Goal: Task Accomplishment & Management: Complete application form

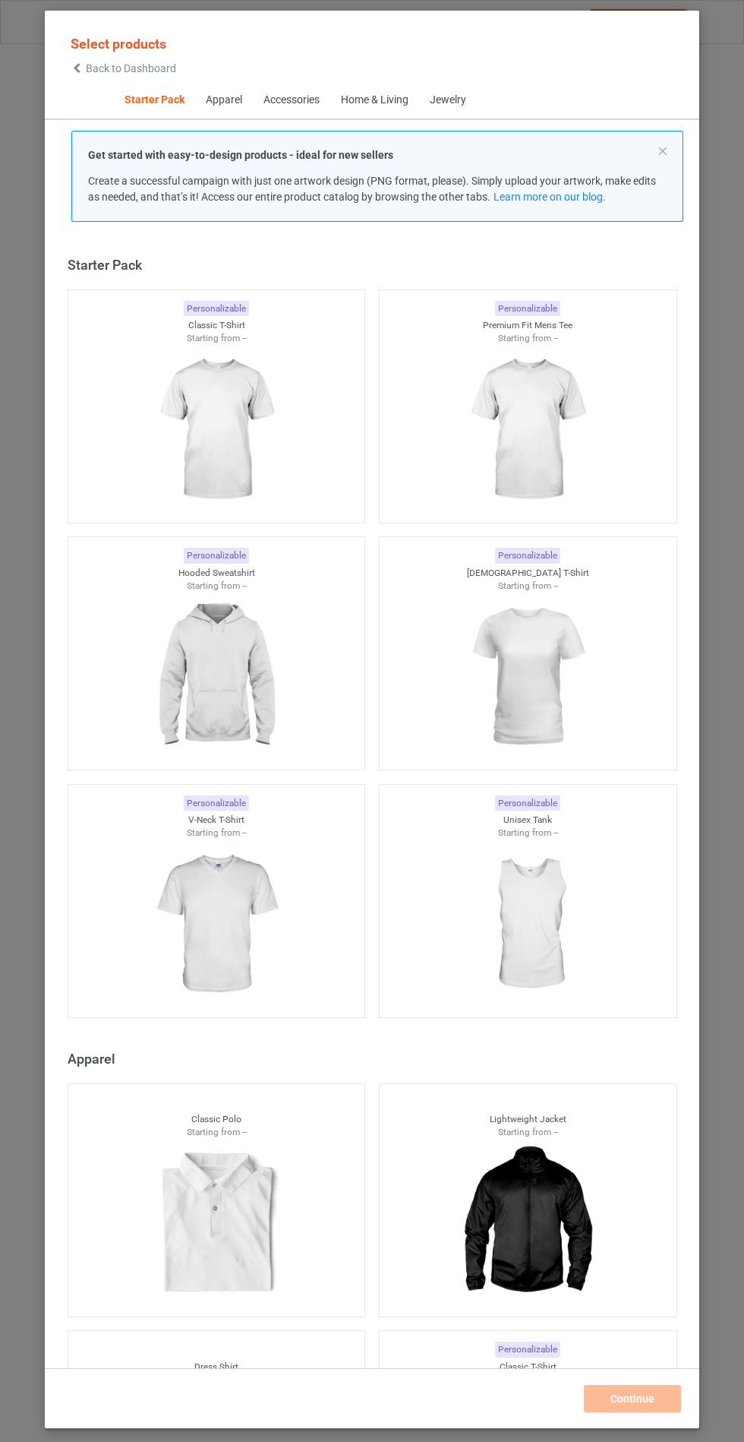
scroll to position [18, 0]
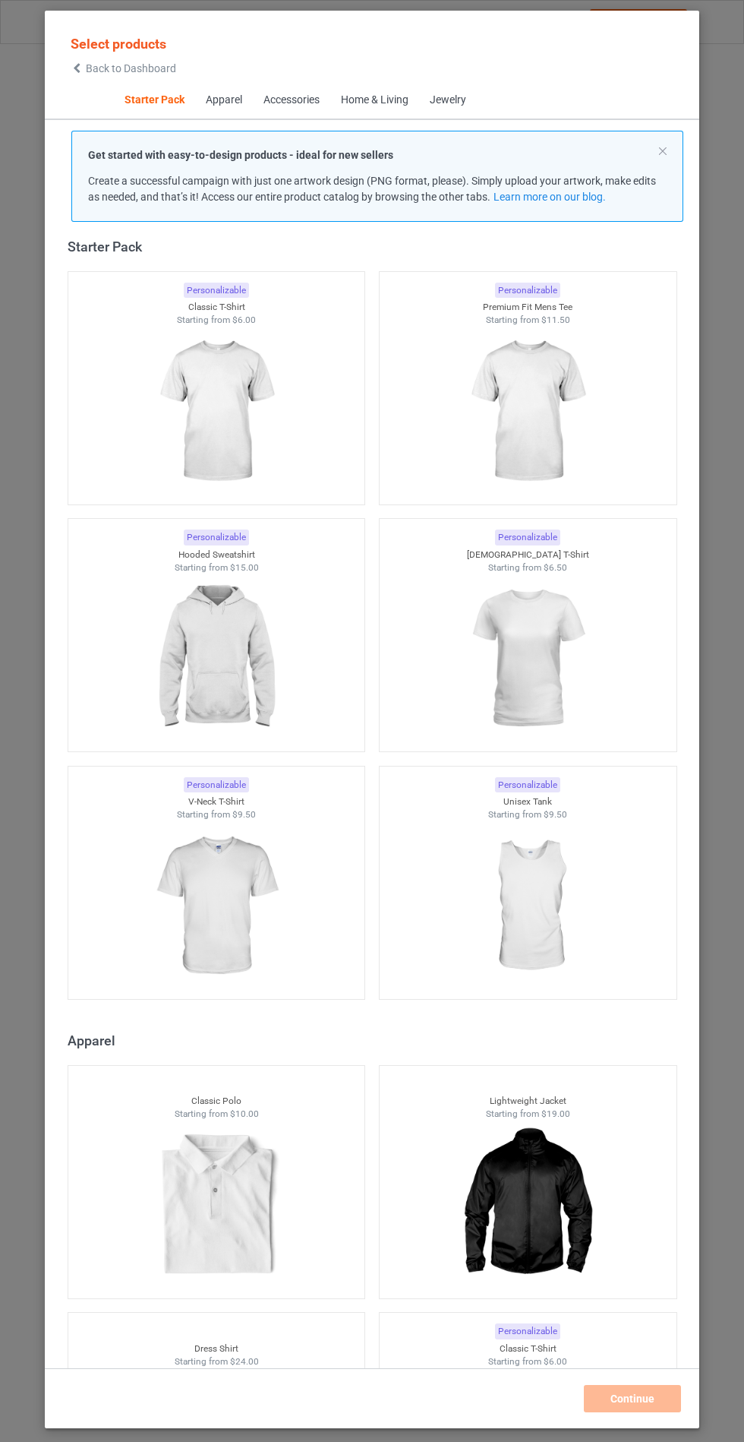
click at [213, 643] on img at bounding box center [216, 658] width 136 height 170
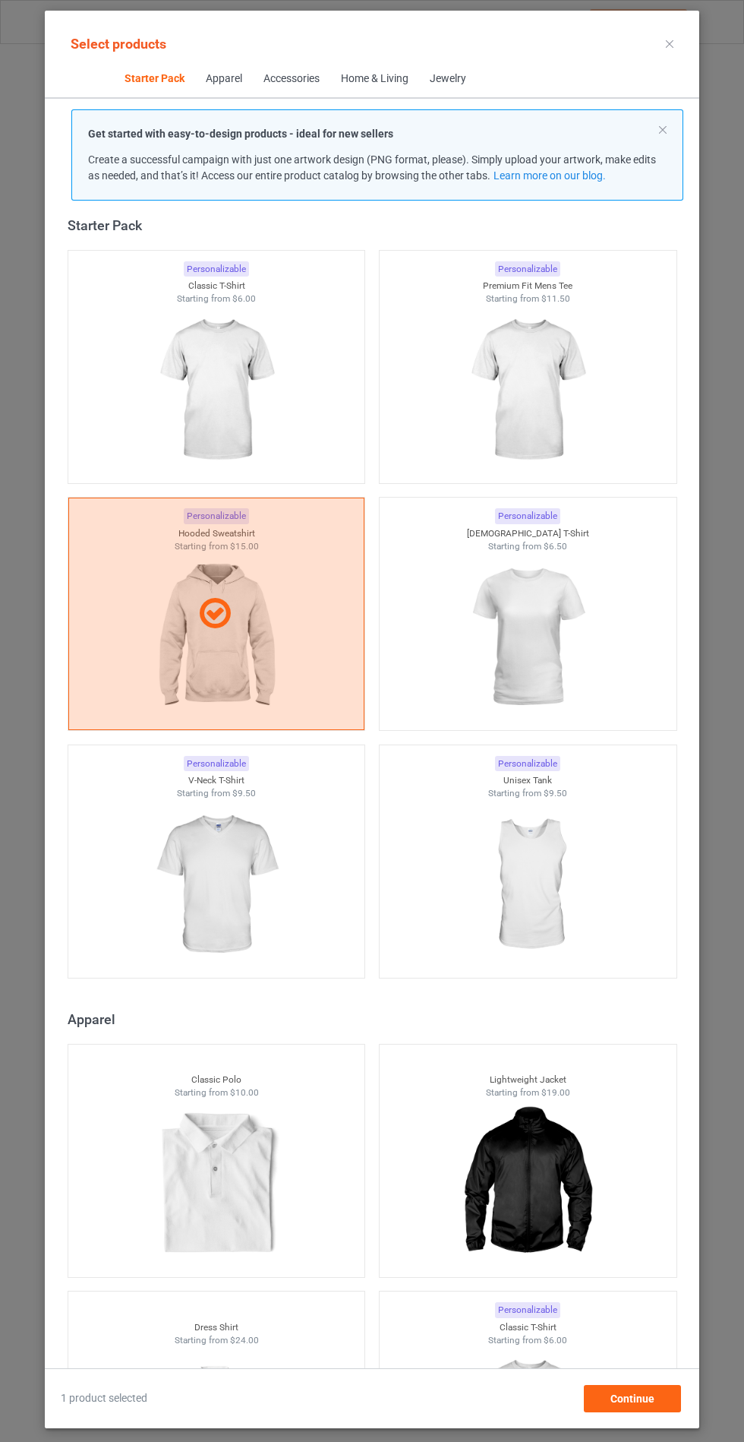
scroll to position [88, 0]
click at [646, 1412] on div "Continue" at bounding box center [632, 1398] width 97 height 27
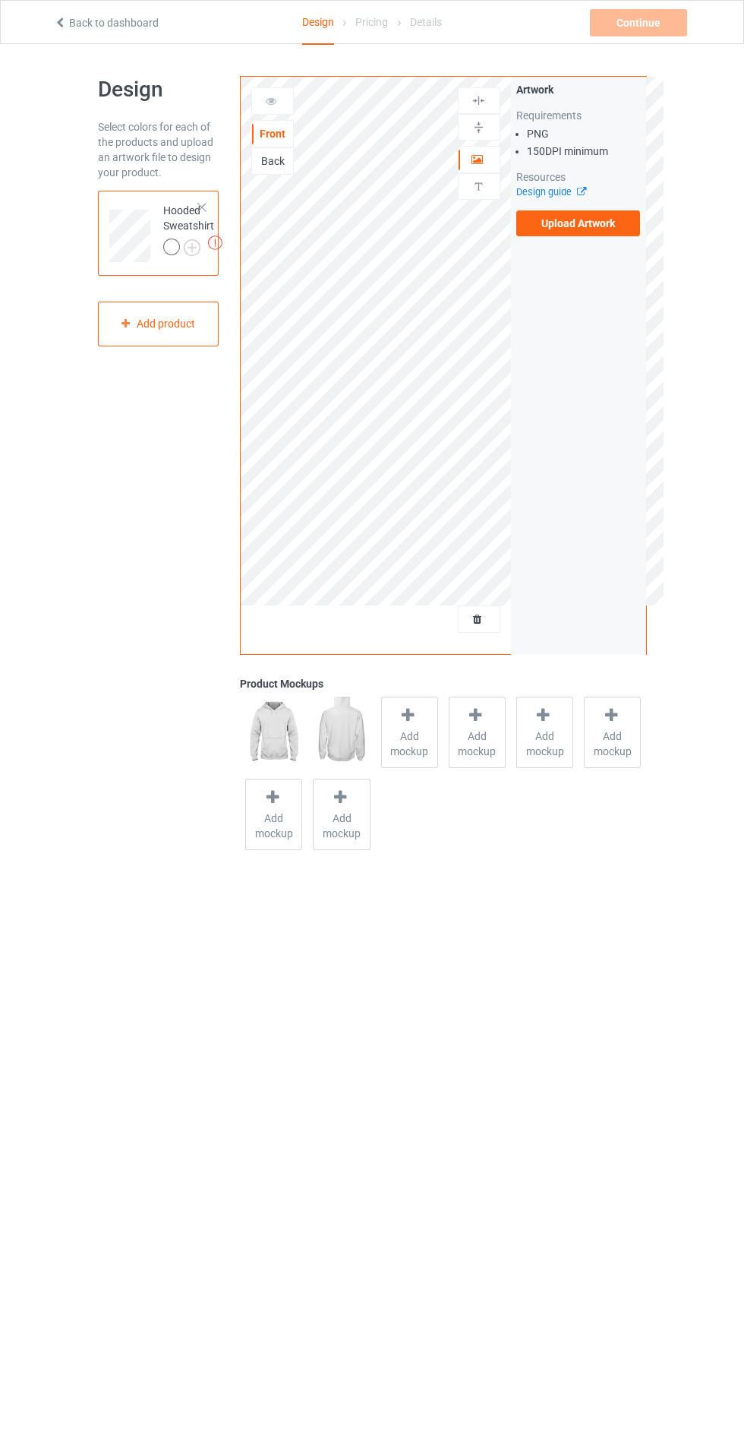
click at [600, 223] on label "Upload Artwork" at bounding box center [579, 223] width 125 height 26
click at [0, 0] on input "Upload Artwork" at bounding box center [0, 0] width 0 height 0
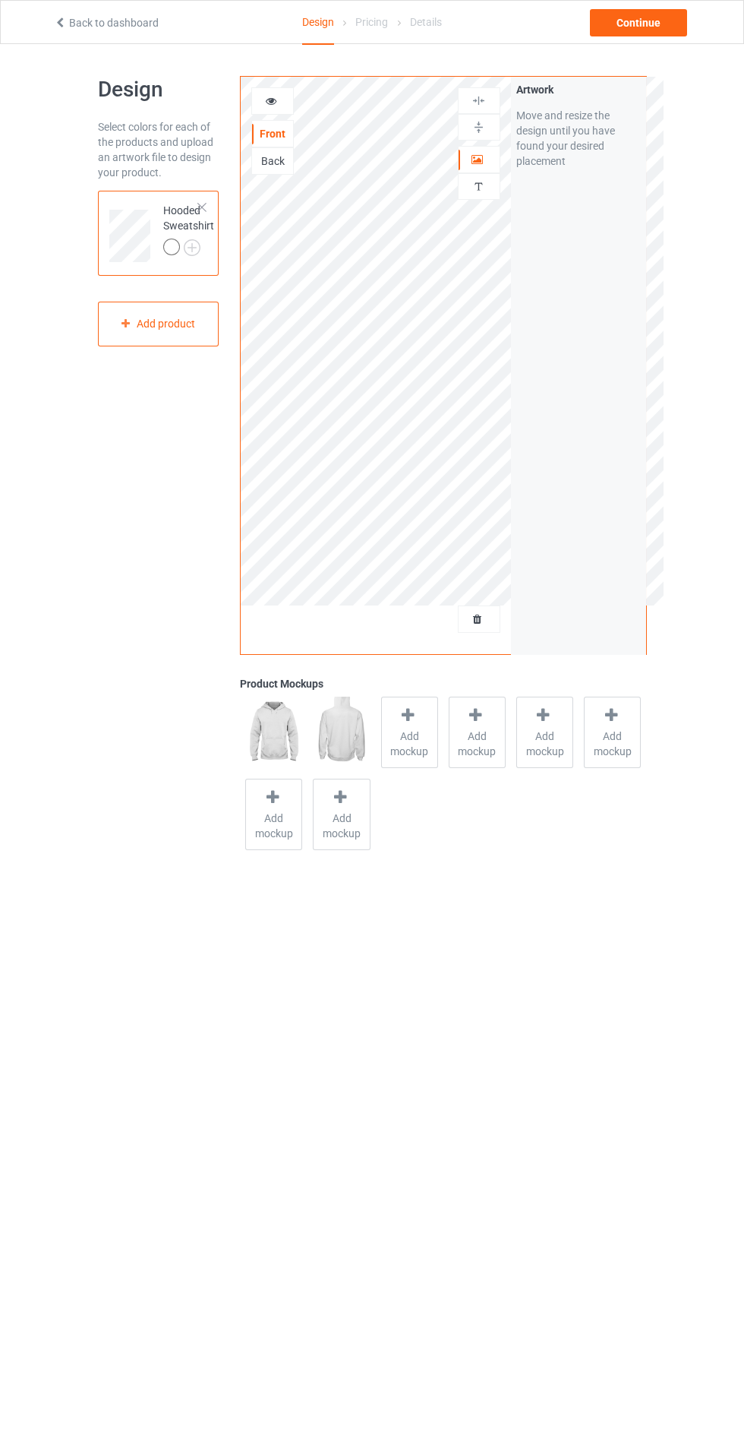
click at [406, 750] on span "Add mockup" at bounding box center [409, 743] width 55 height 30
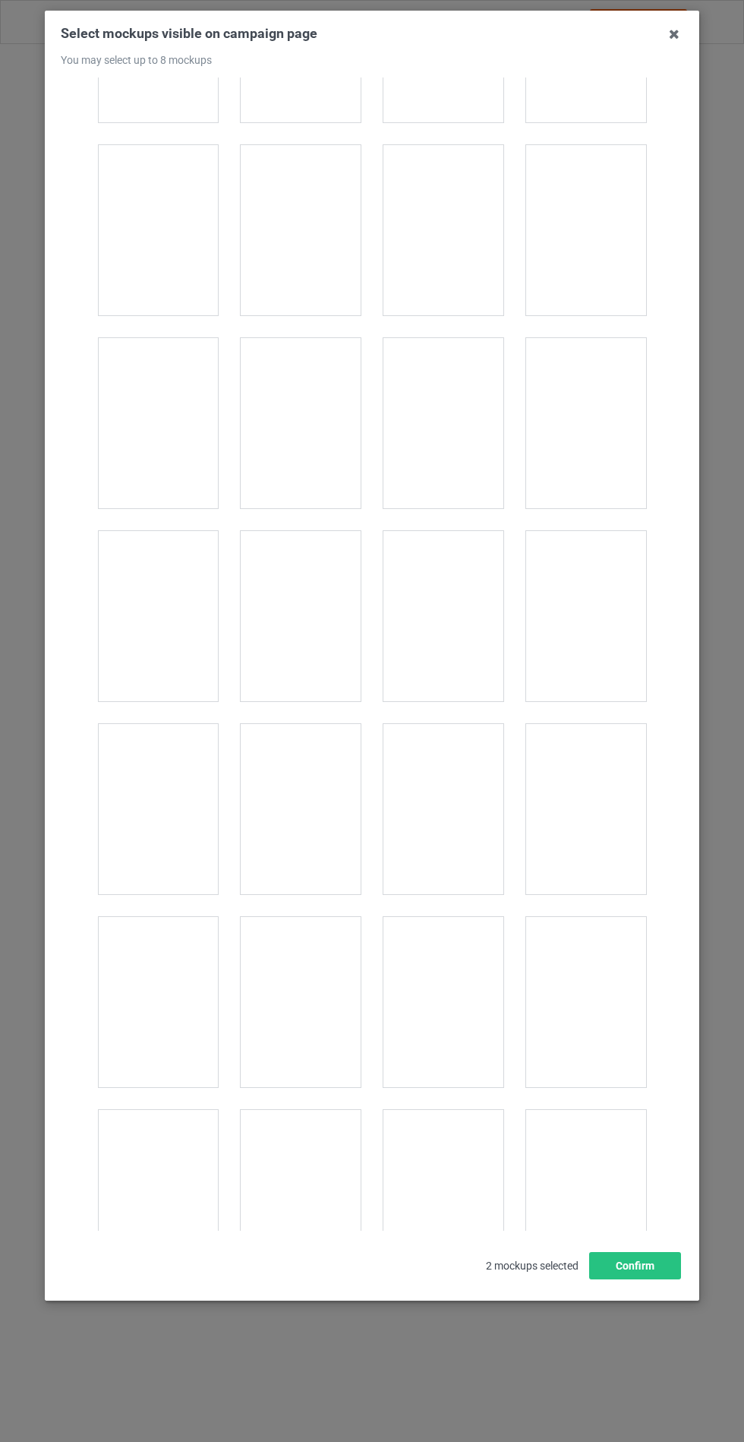
scroll to position [12260, 0]
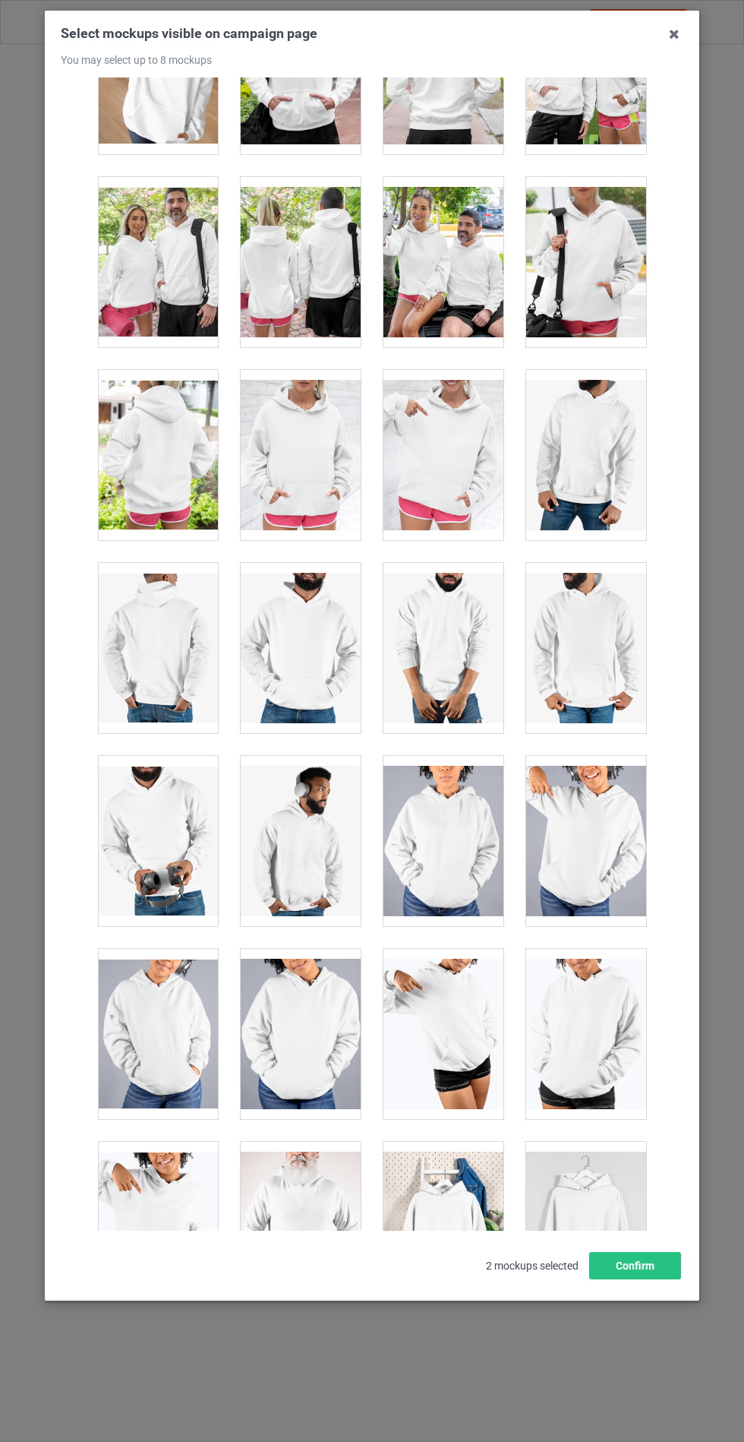
click at [298, 433] on div at bounding box center [301, 455] width 120 height 170
click at [635, 1279] on button "Confirm" at bounding box center [635, 1265] width 92 height 27
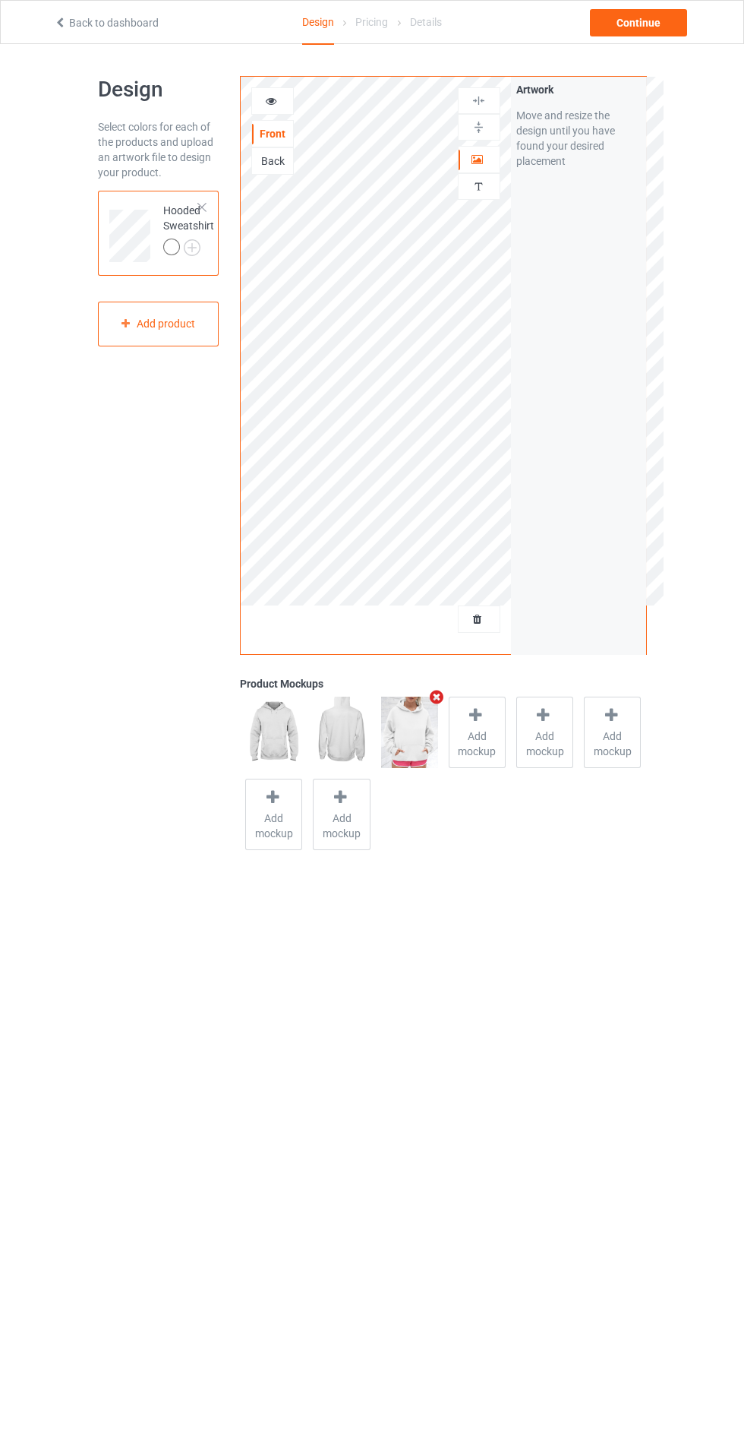
click at [0, 0] on img at bounding box center [0, 0] width 0 height 0
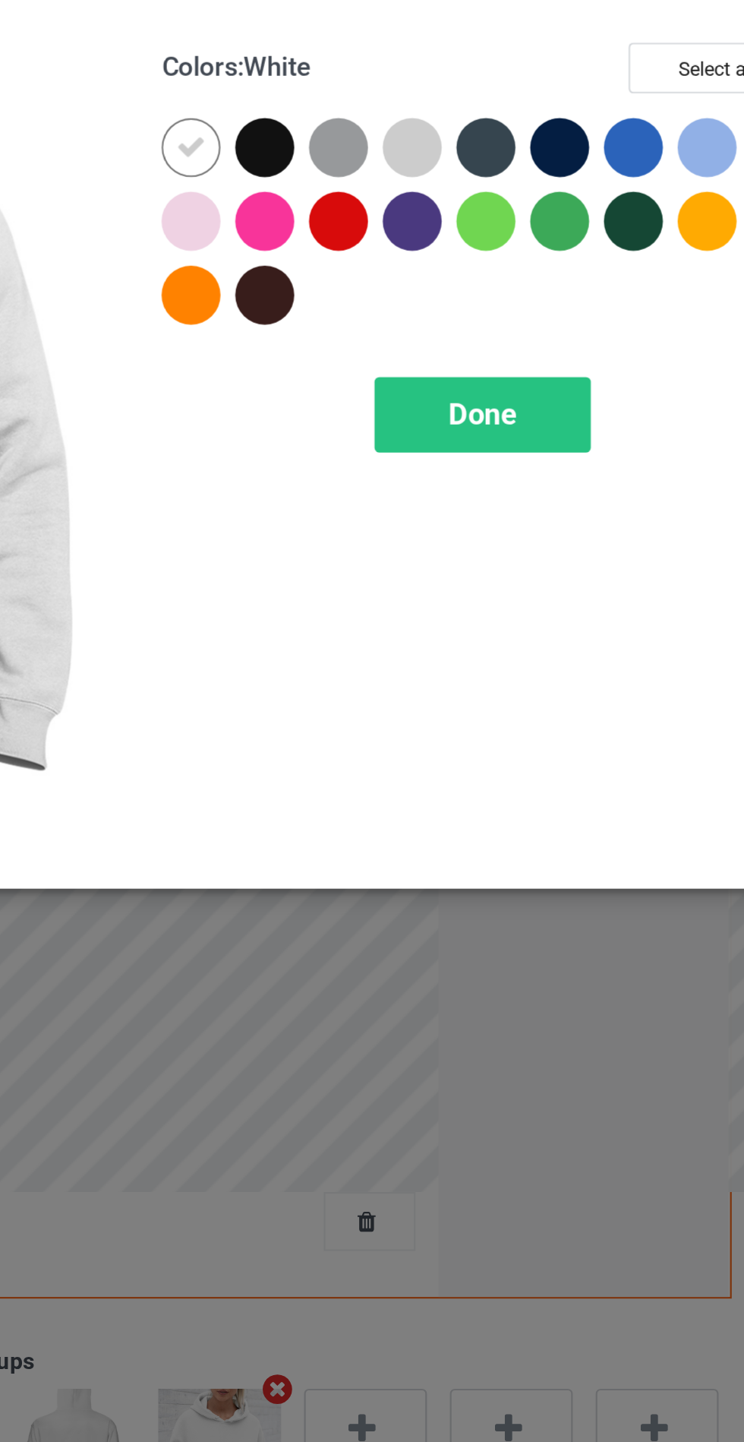
click at [438, 125] on div at bounding box center [430, 121] width 27 height 27
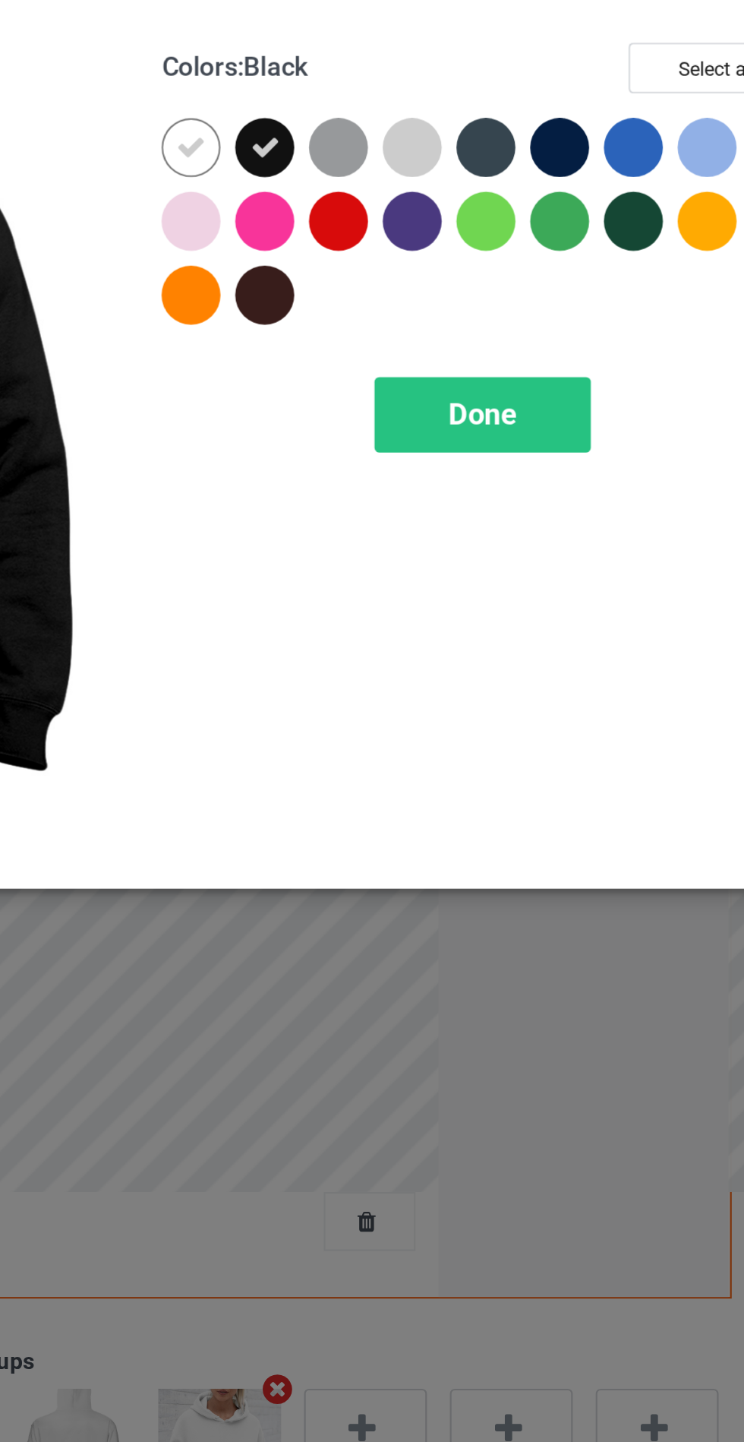
click at [460, 123] on div at bounding box center [464, 121] width 27 height 27
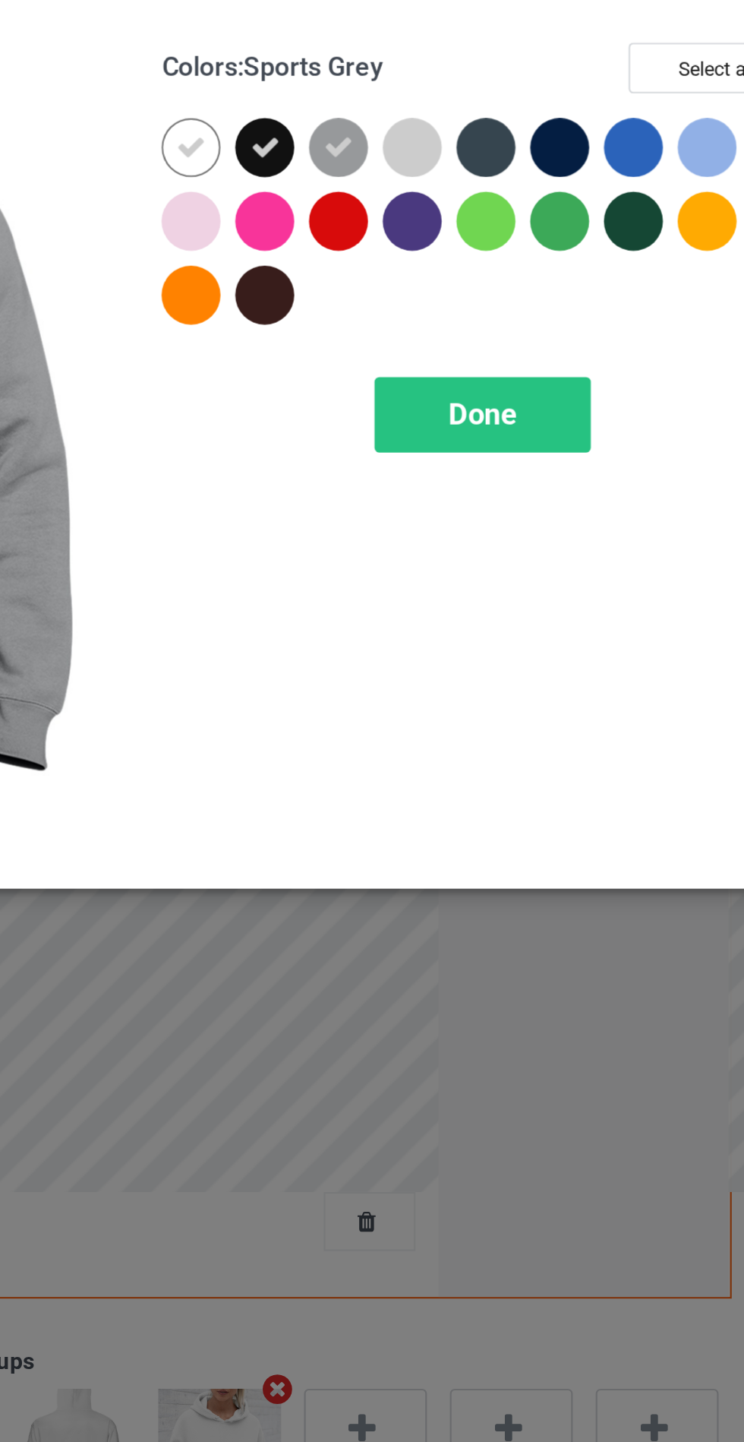
click at [529, 119] on div at bounding box center [533, 121] width 27 height 27
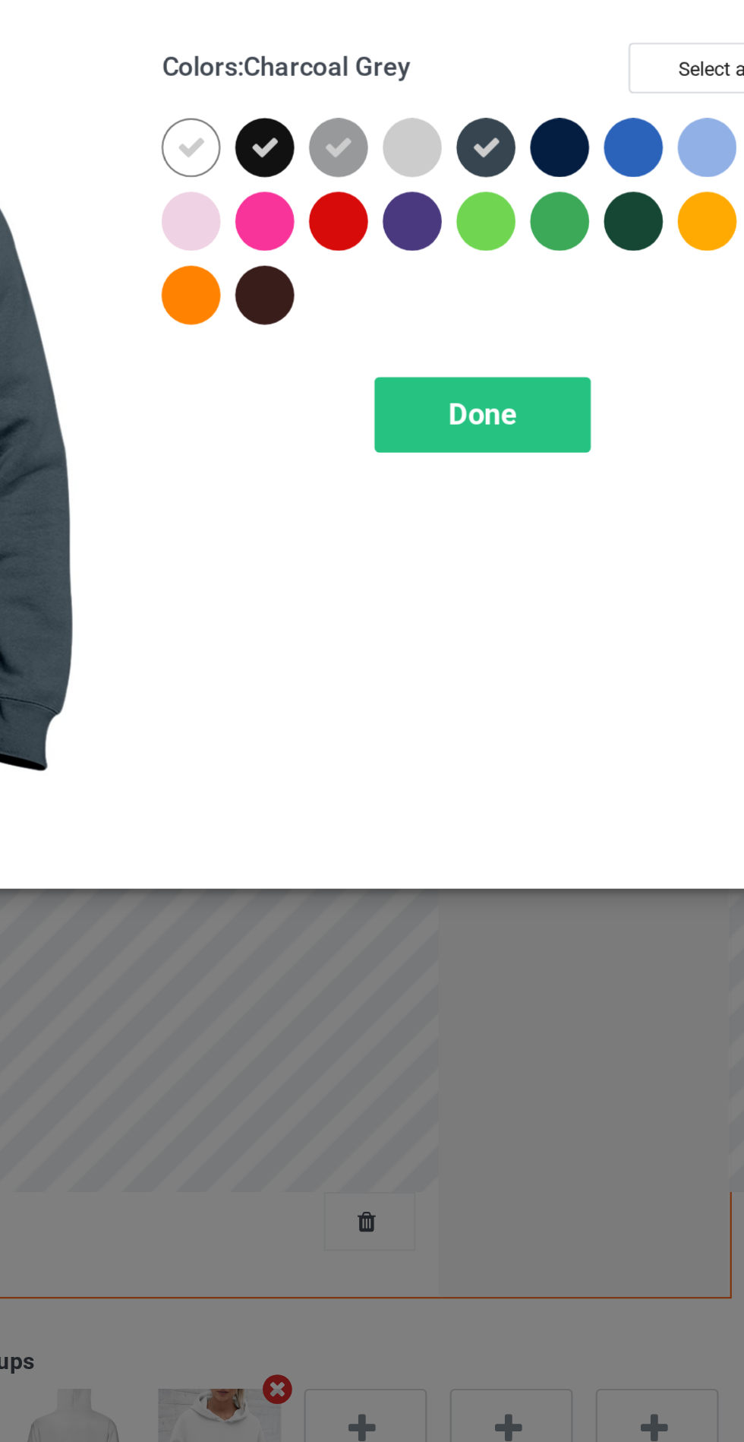
click at [562, 114] on div at bounding box center [567, 121] width 27 height 27
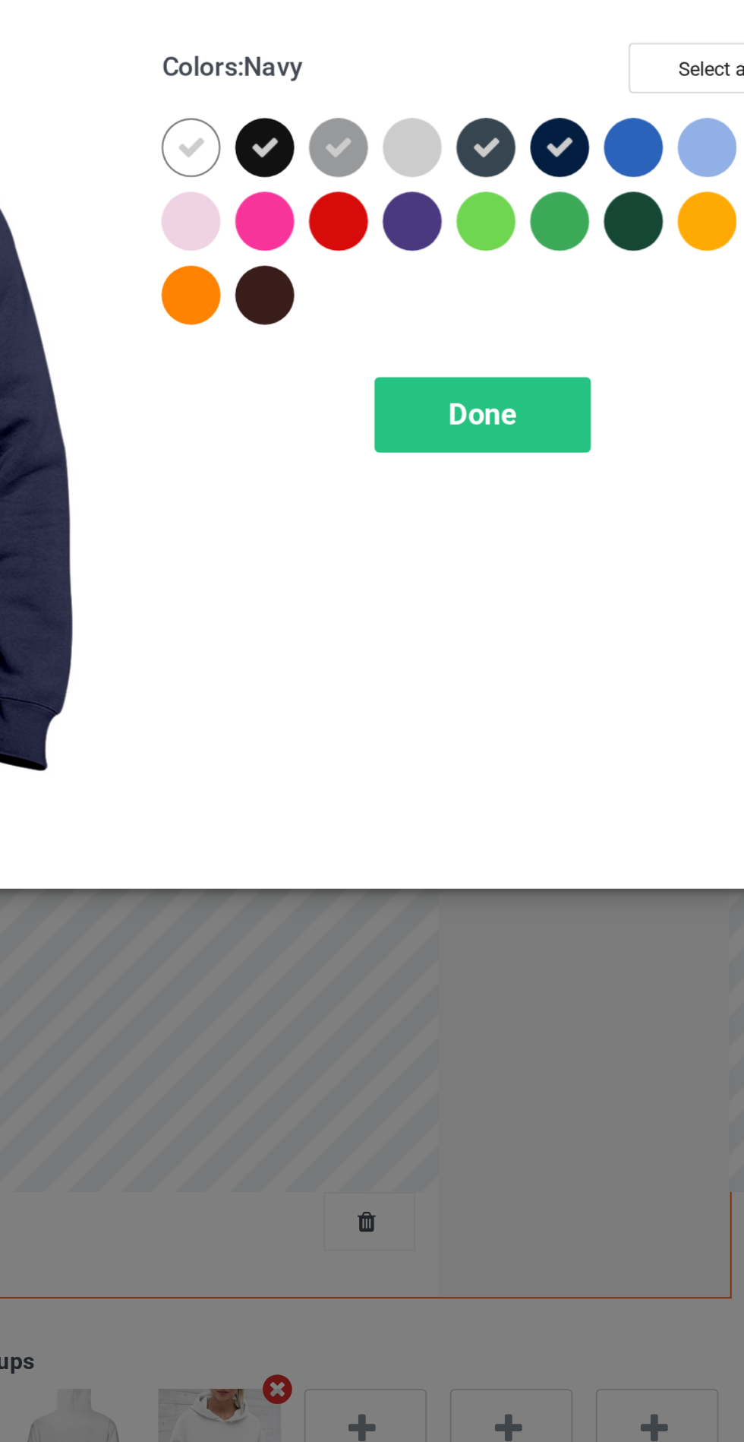
click at [537, 237] on span "Done" at bounding box center [532, 245] width 32 height 16
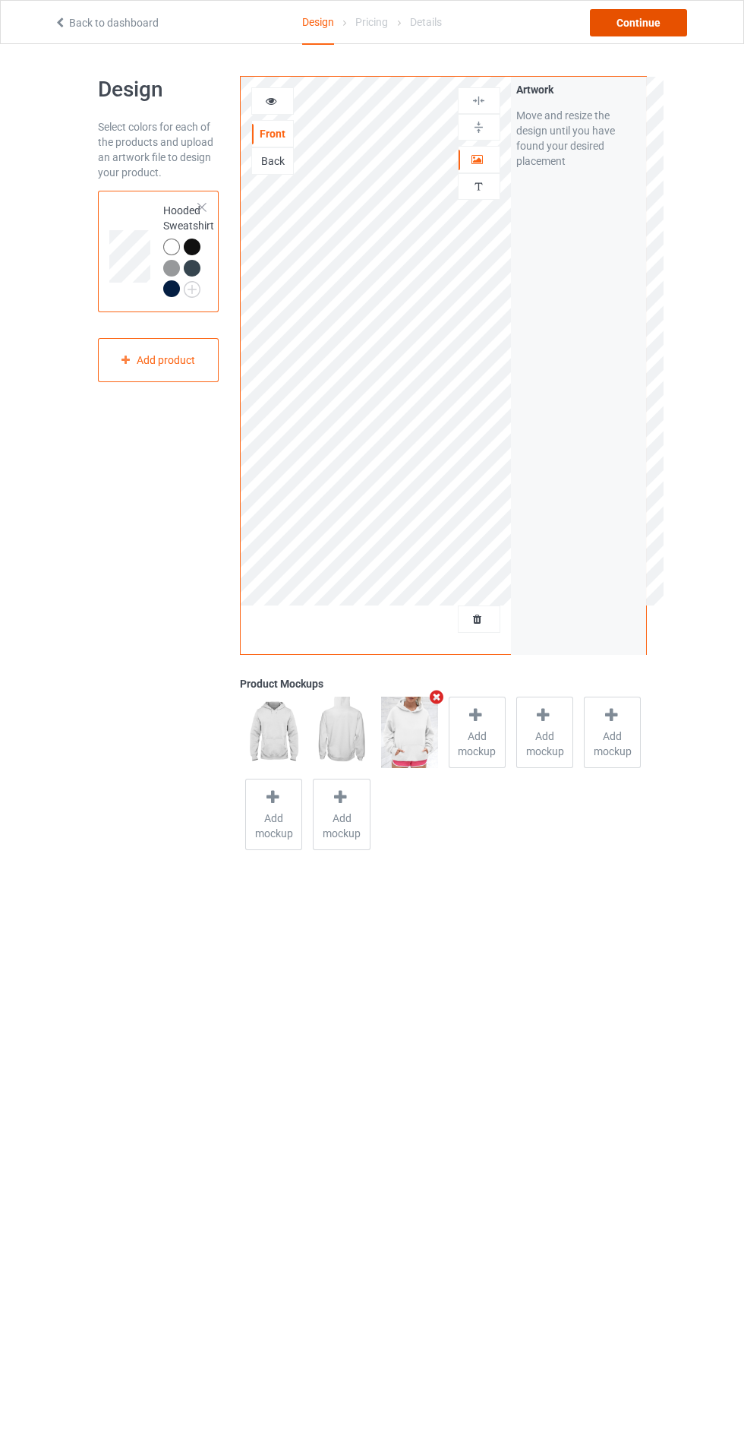
click at [678, 11] on div "Continue" at bounding box center [638, 22] width 97 height 27
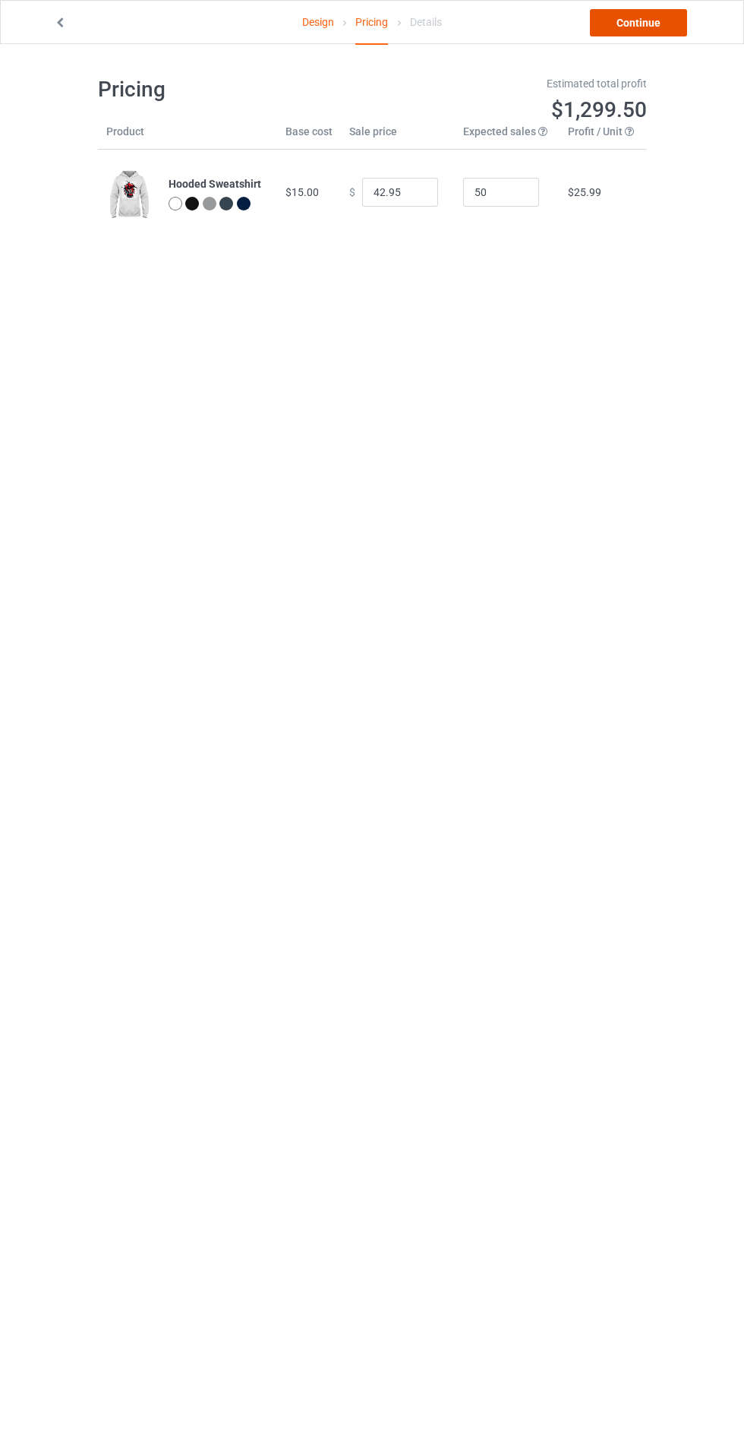
click at [640, 23] on link "Continue" at bounding box center [638, 22] width 97 height 27
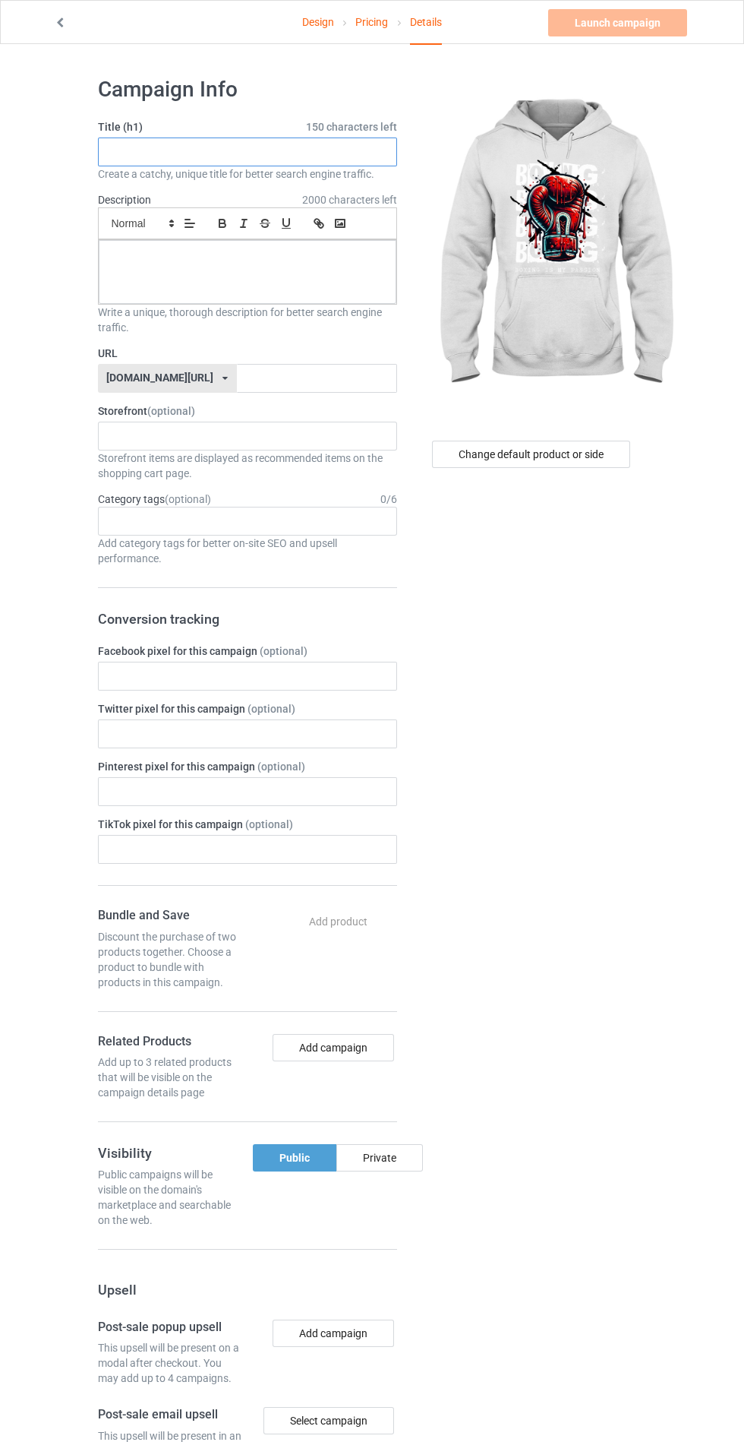
click at [302, 151] on input "text" at bounding box center [247, 151] width 299 height 29
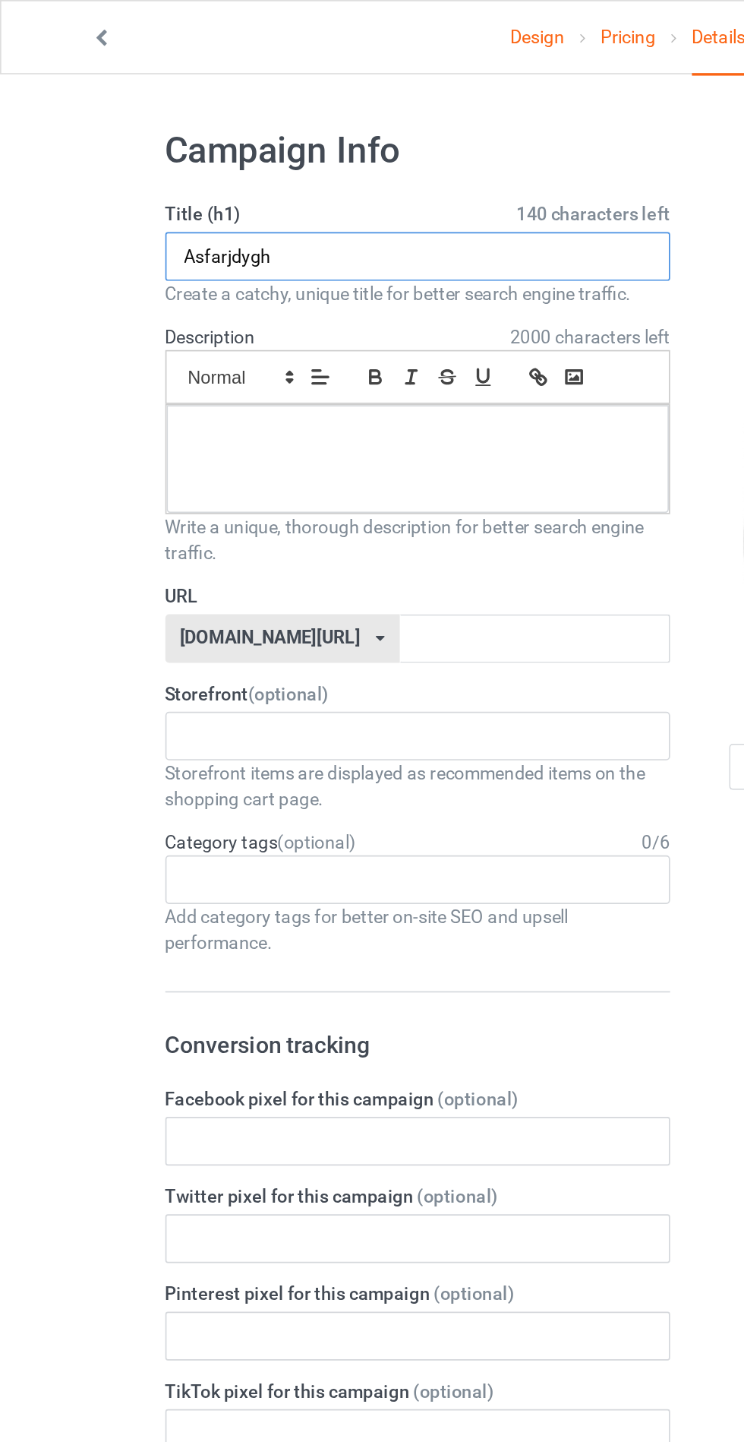
type input "Asfarjdygh"
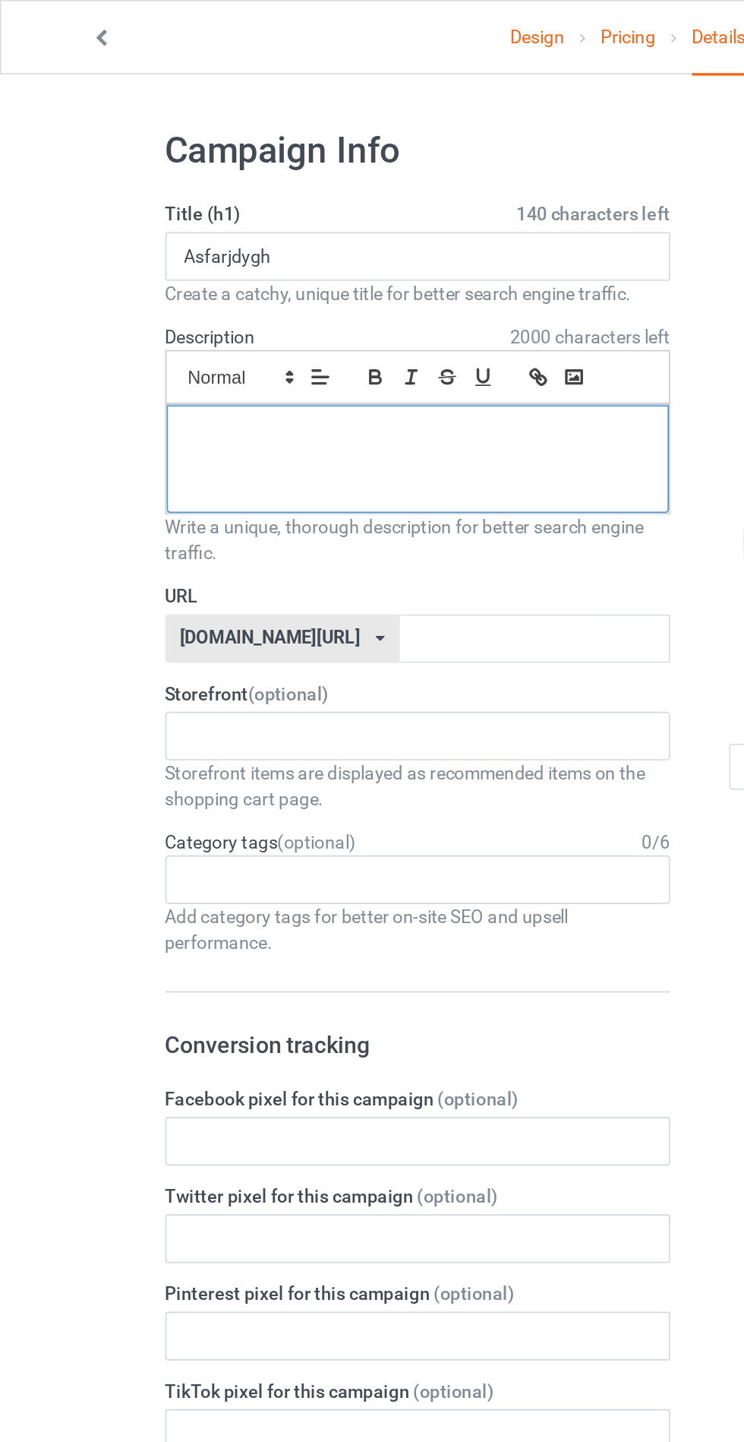
click at [281, 261] on p at bounding box center [247, 257] width 273 height 14
click at [275, 374] on input "text" at bounding box center [317, 378] width 160 height 29
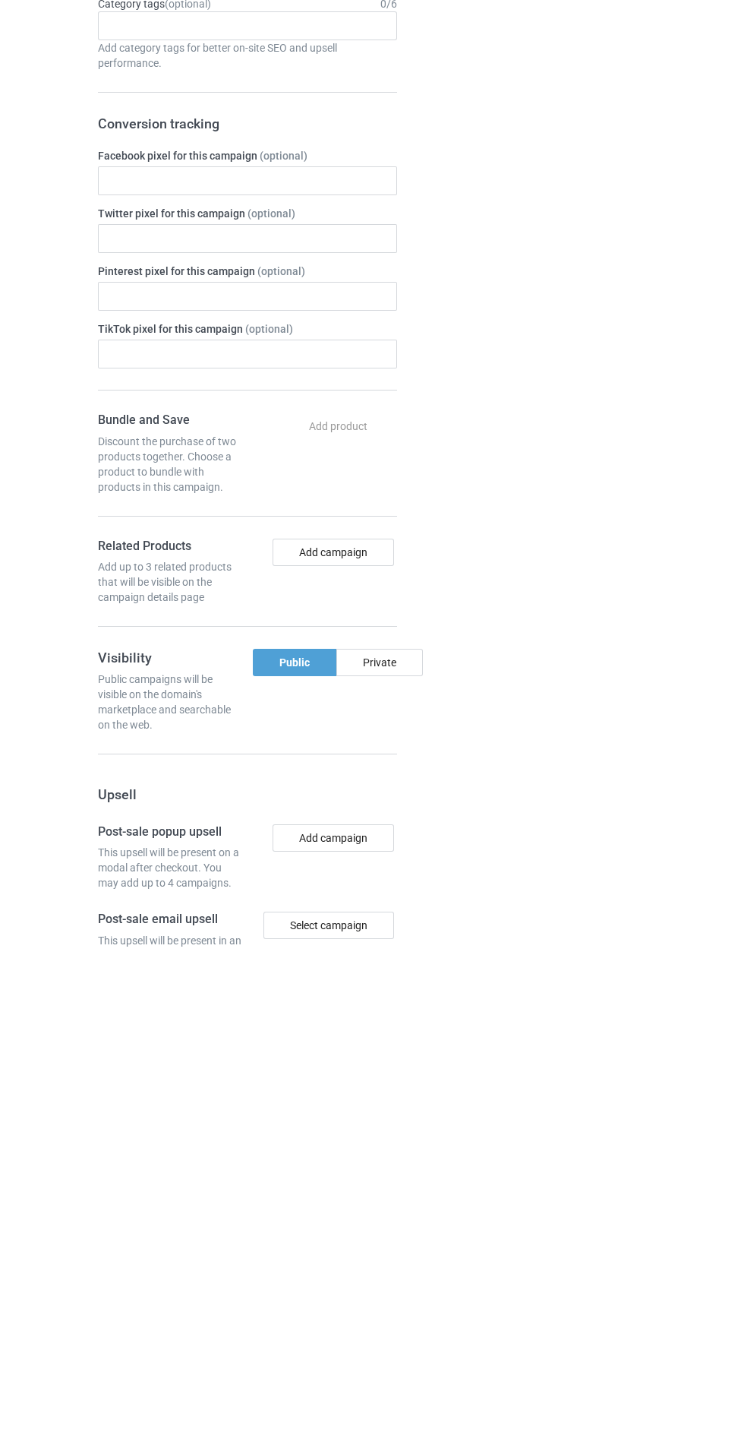
type input "Jshhdjhddh"
click at [393, 1149] on div "Private" at bounding box center [379, 1157] width 87 height 27
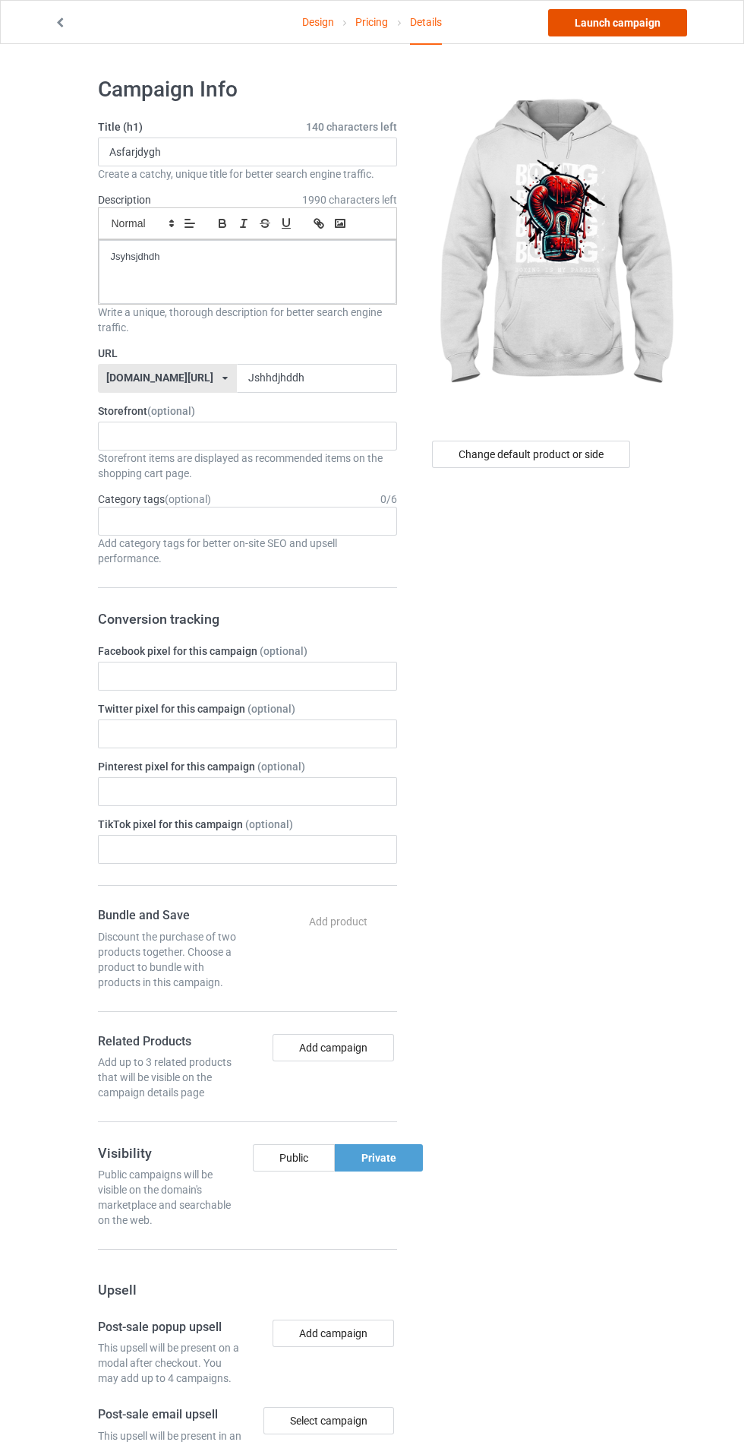
click at [646, 22] on link "Launch campaign" at bounding box center [617, 22] width 139 height 27
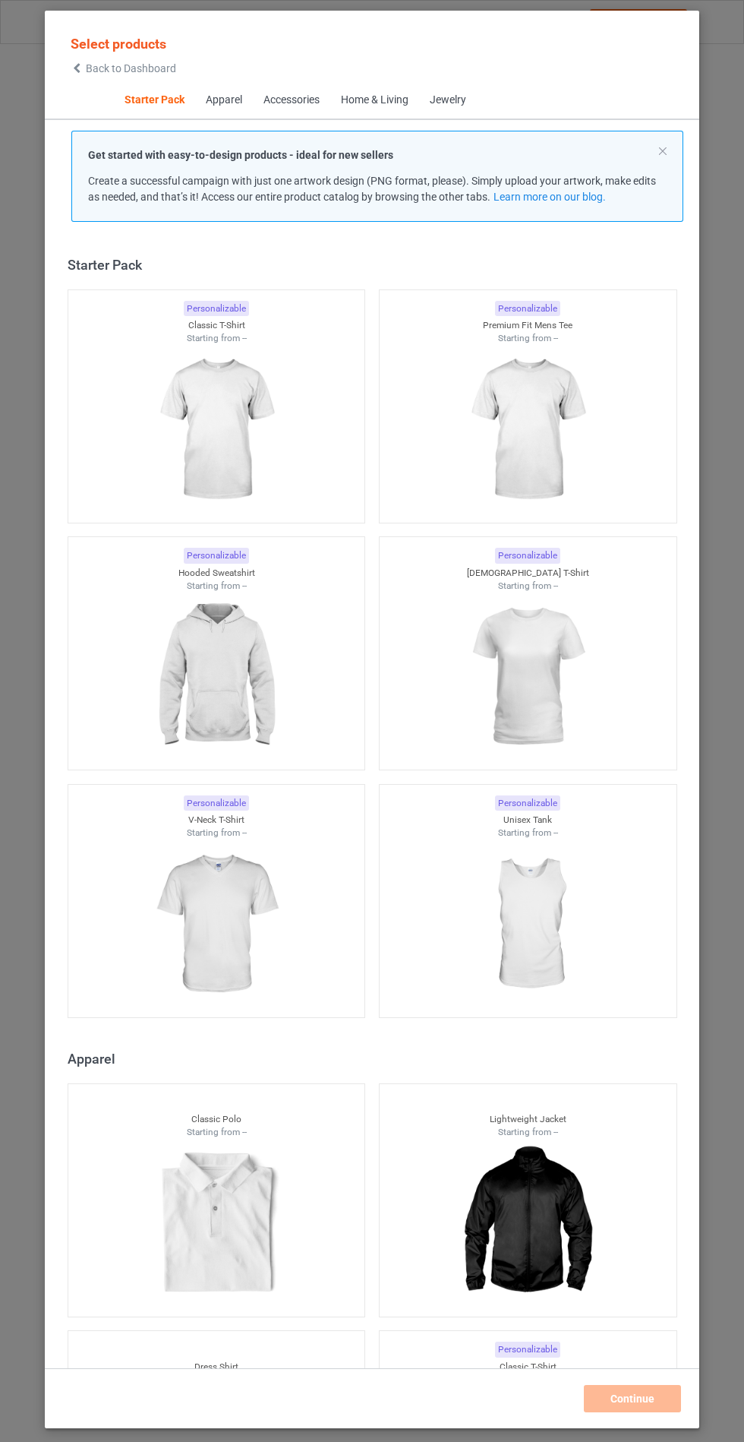
scroll to position [18, 0]
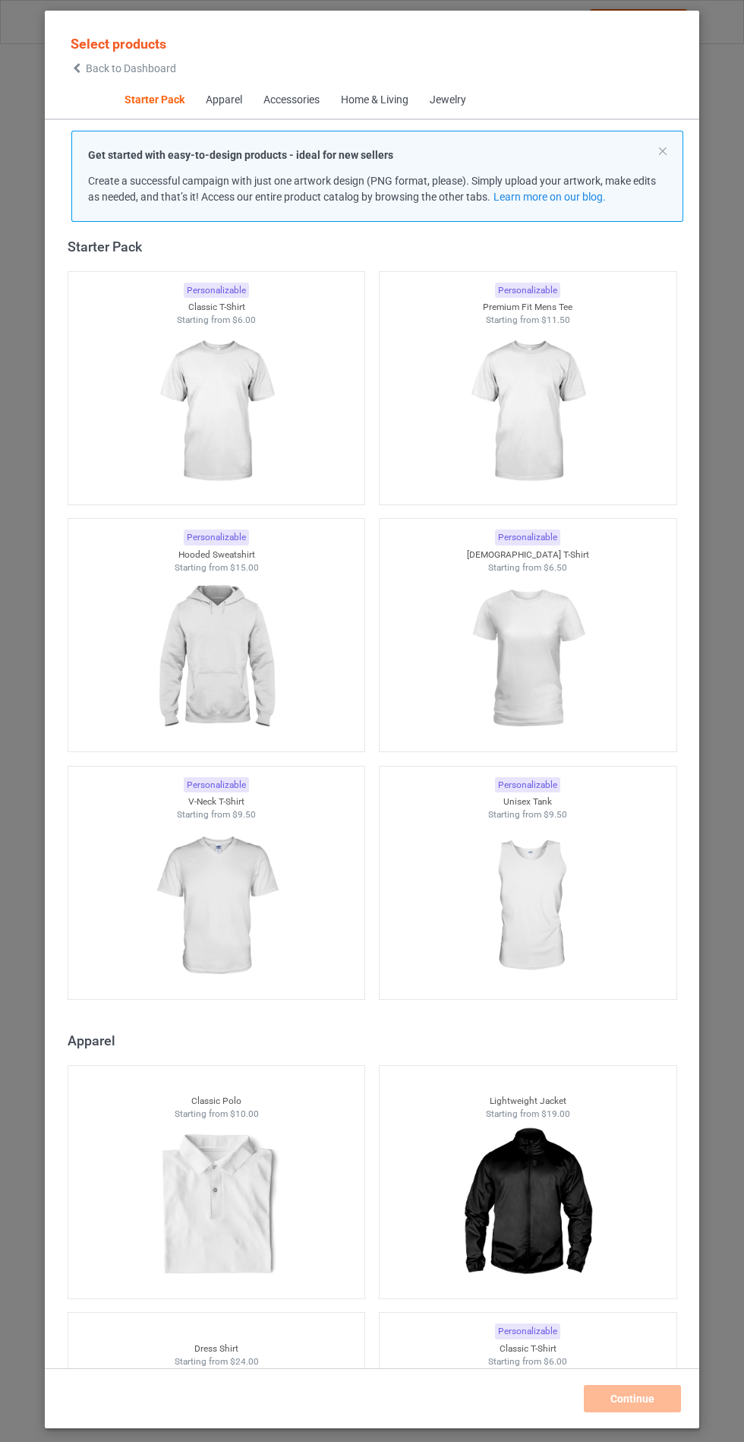
click at [255, 676] on img at bounding box center [216, 658] width 136 height 170
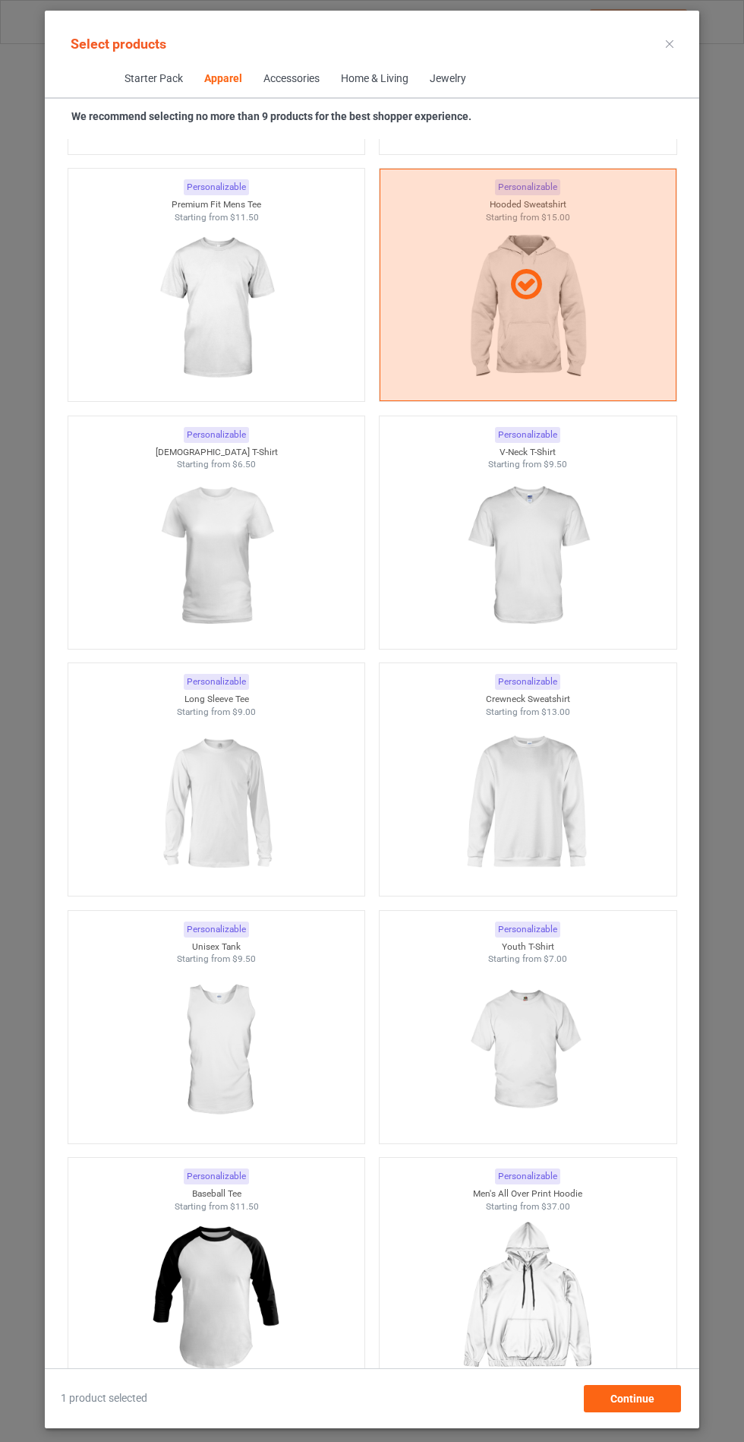
scroll to position [88, 0]
click at [639, 1409] on div "Continue" at bounding box center [632, 1398] width 97 height 27
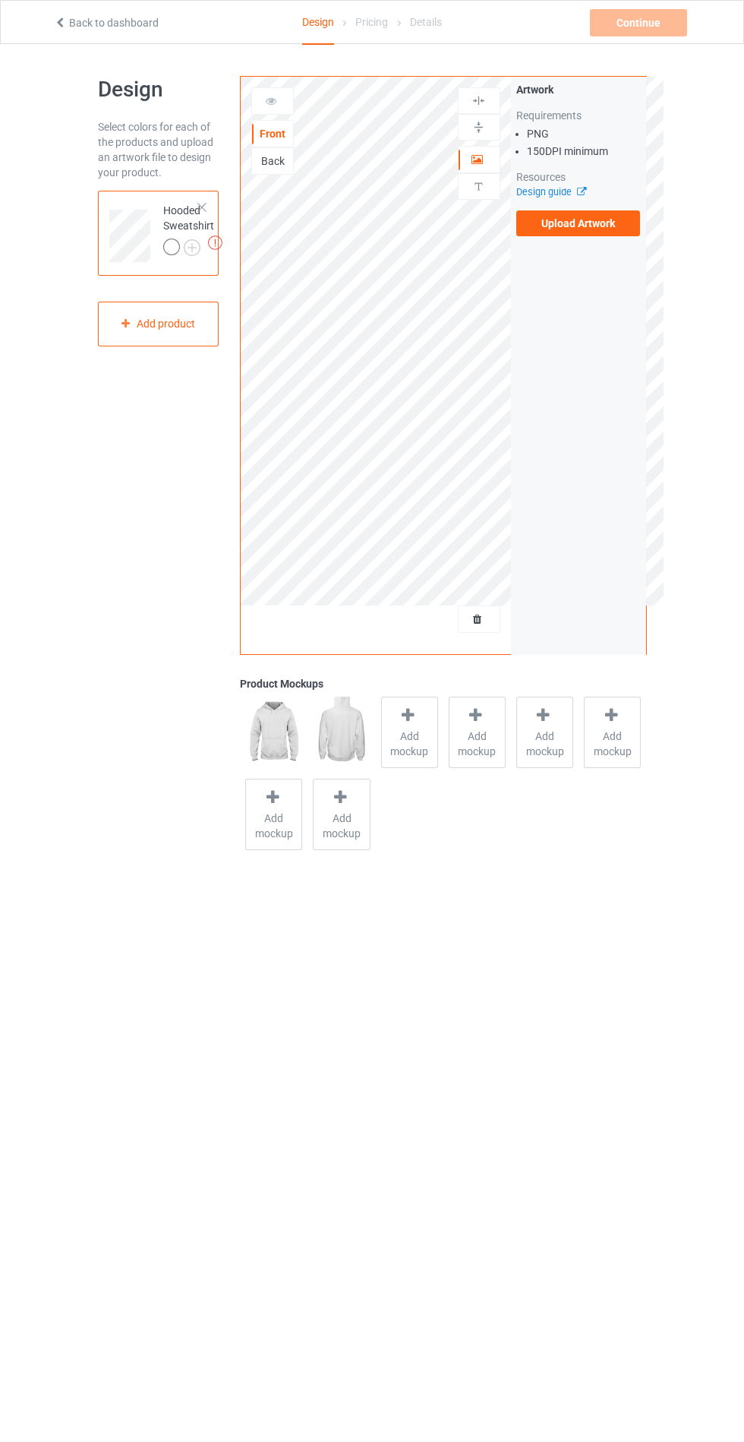
click at [615, 231] on label "Upload Artwork" at bounding box center [579, 223] width 125 height 26
click at [0, 0] on input "Upload Artwork" at bounding box center [0, 0] width 0 height 0
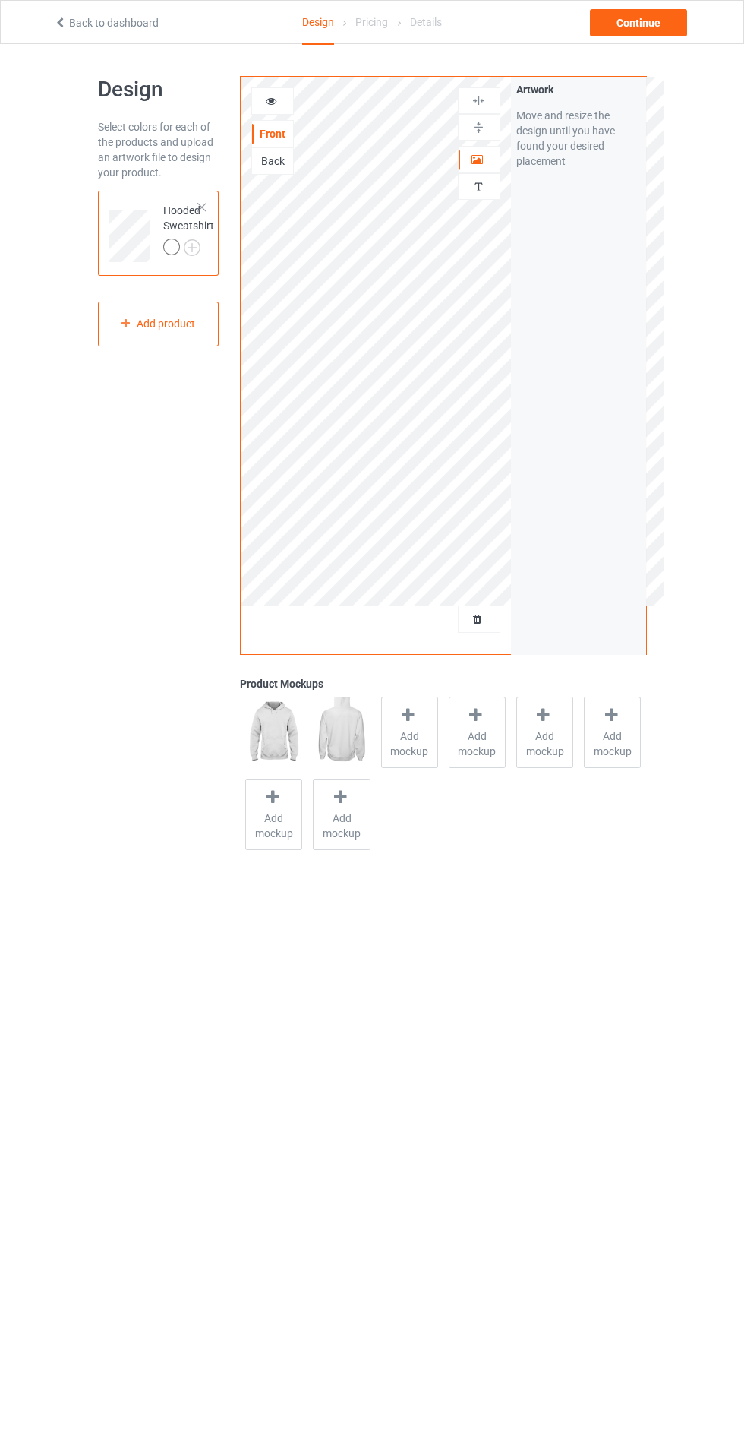
click at [403, 730] on span "Add mockup" at bounding box center [409, 743] width 55 height 30
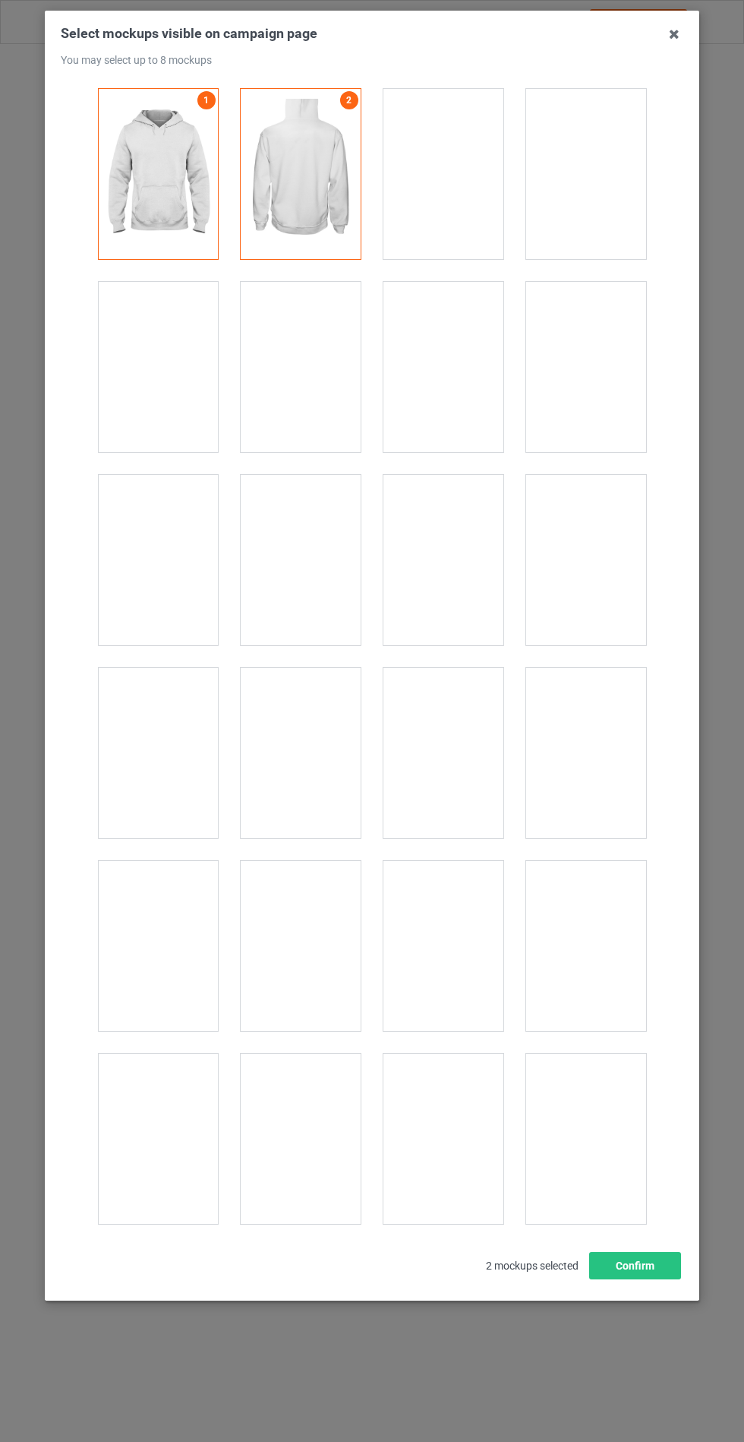
scroll to position [12260, 0]
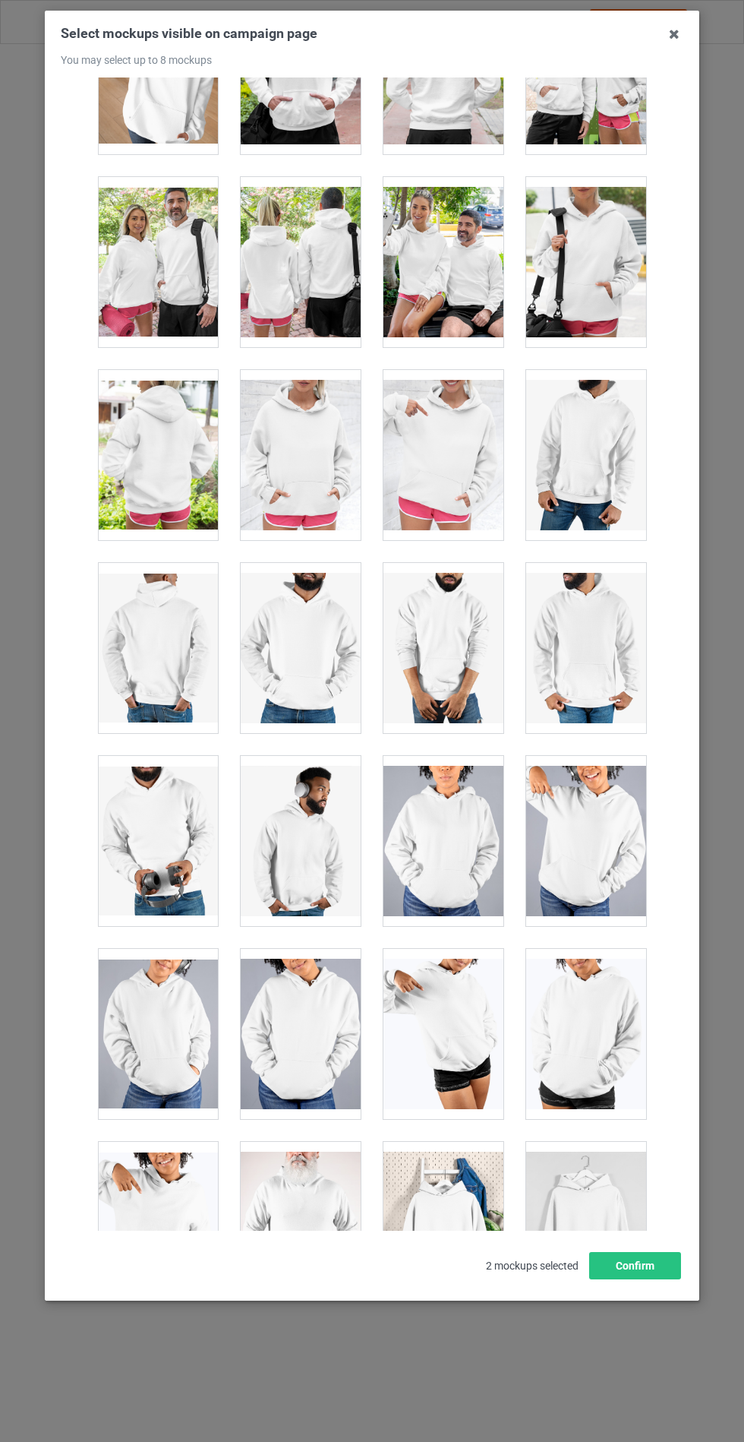
click at [245, 404] on div at bounding box center [301, 455] width 120 height 170
click at [635, 1279] on button "Confirm" at bounding box center [635, 1265] width 92 height 27
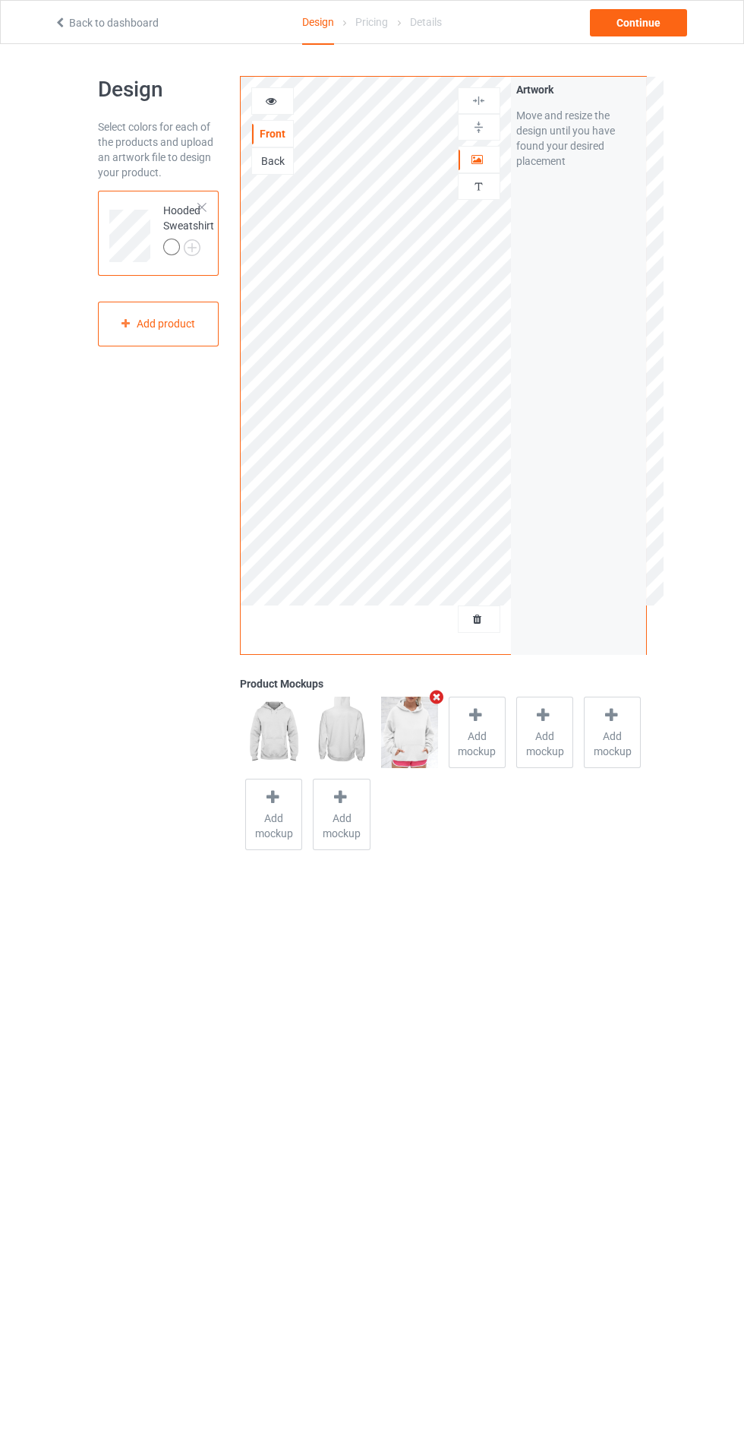
click at [734, 1262] on body "Back to dashboard Design Pricing Details Continue Design Select colors for each…" at bounding box center [372, 765] width 744 height 1442
click at [0, 0] on img at bounding box center [0, 0] width 0 height 0
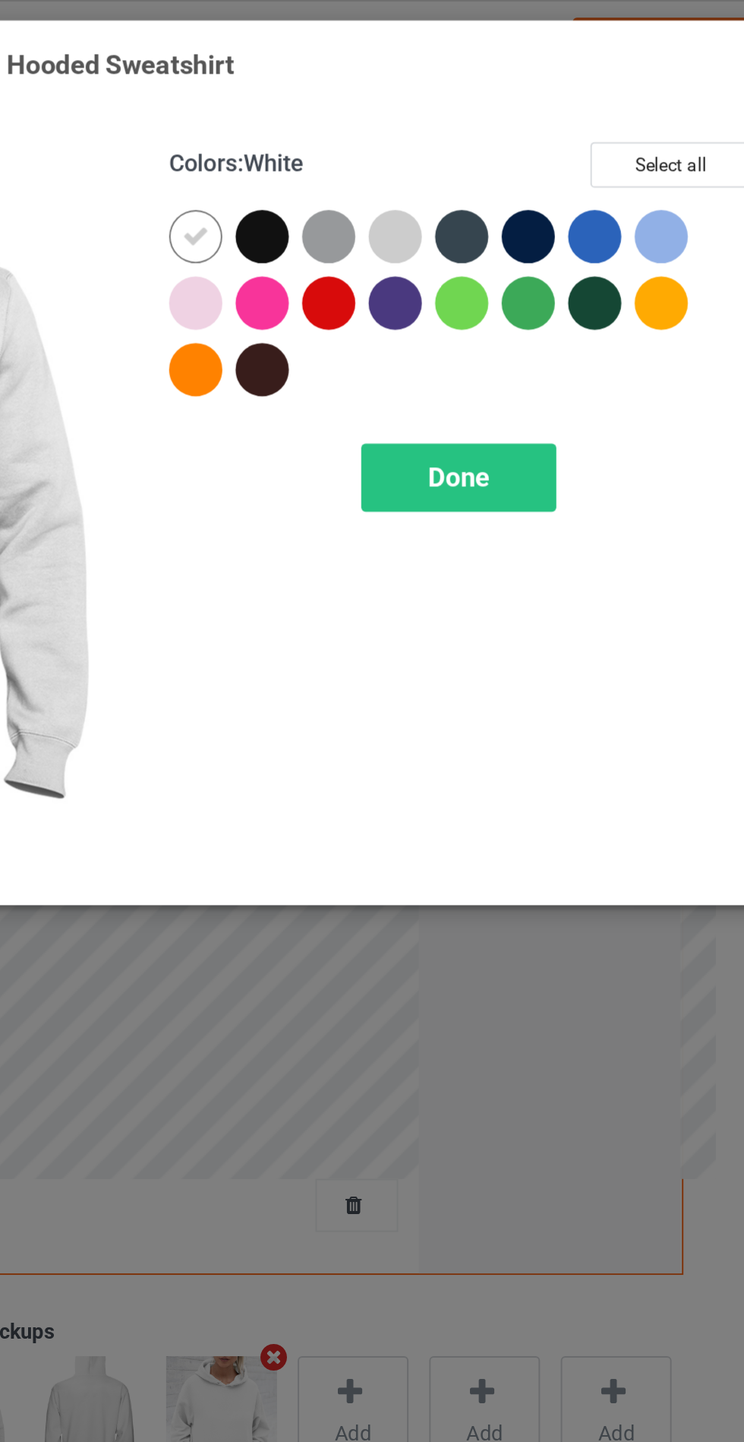
click at [434, 138] on div at bounding box center [434, 125] width 34 height 34
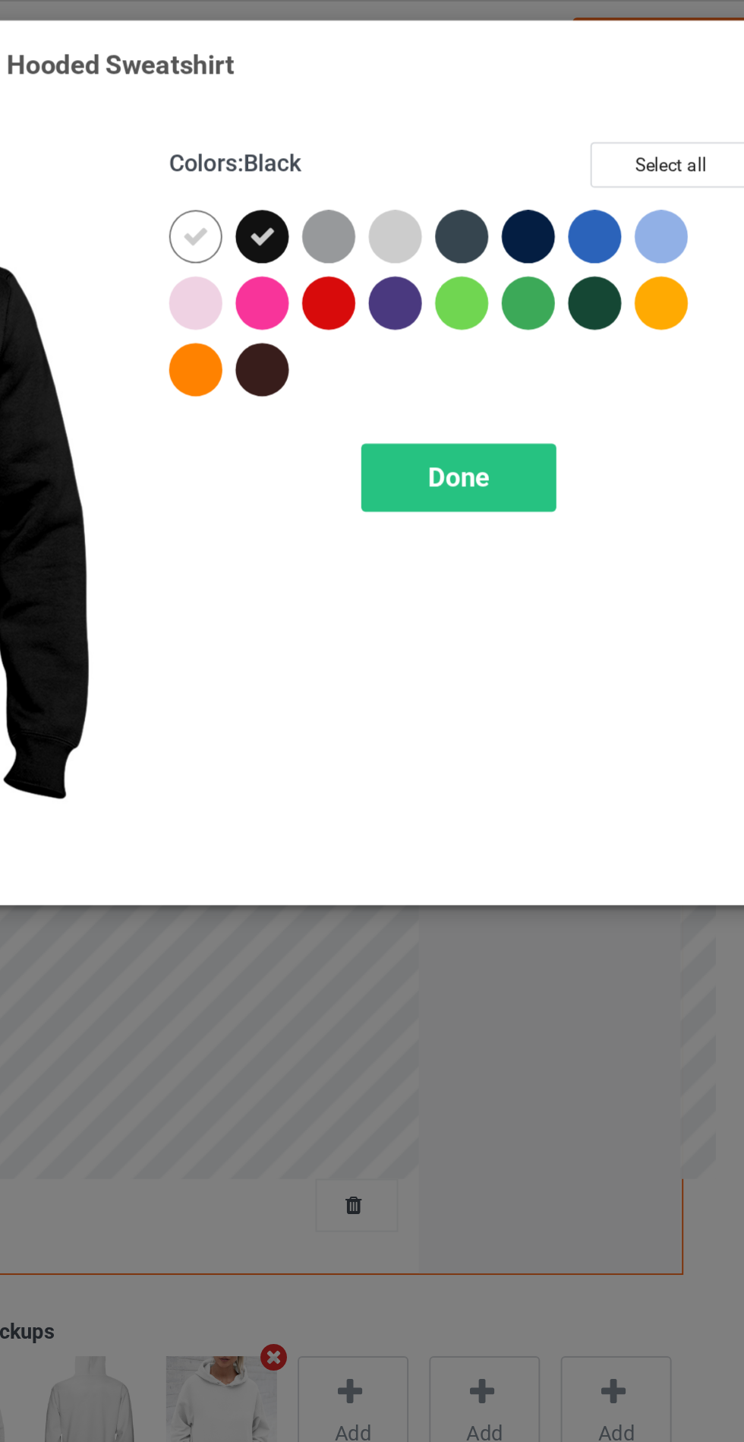
click at [467, 127] on div at bounding box center [464, 121] width 27 height 27
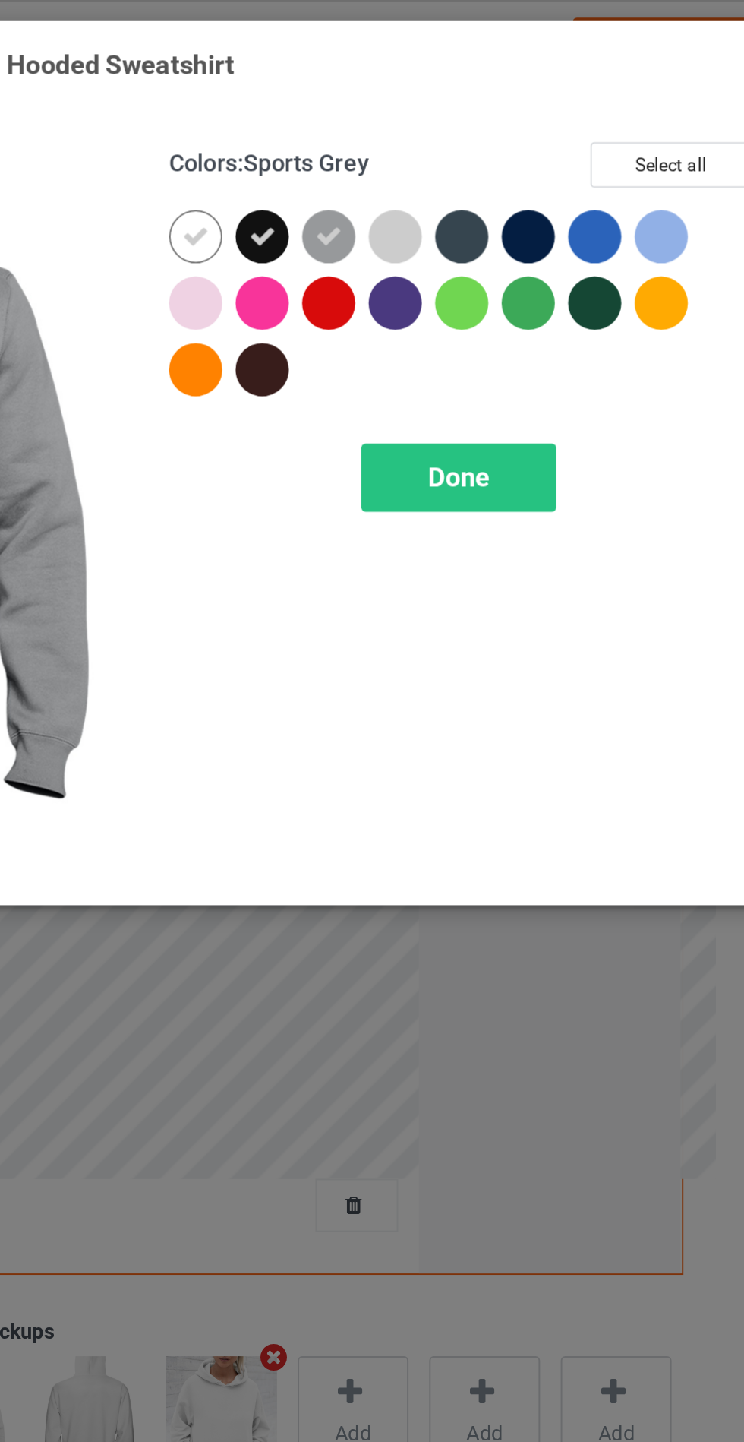
click at [528, 119] on div at bounding box center [533, 121] width 27 height 27
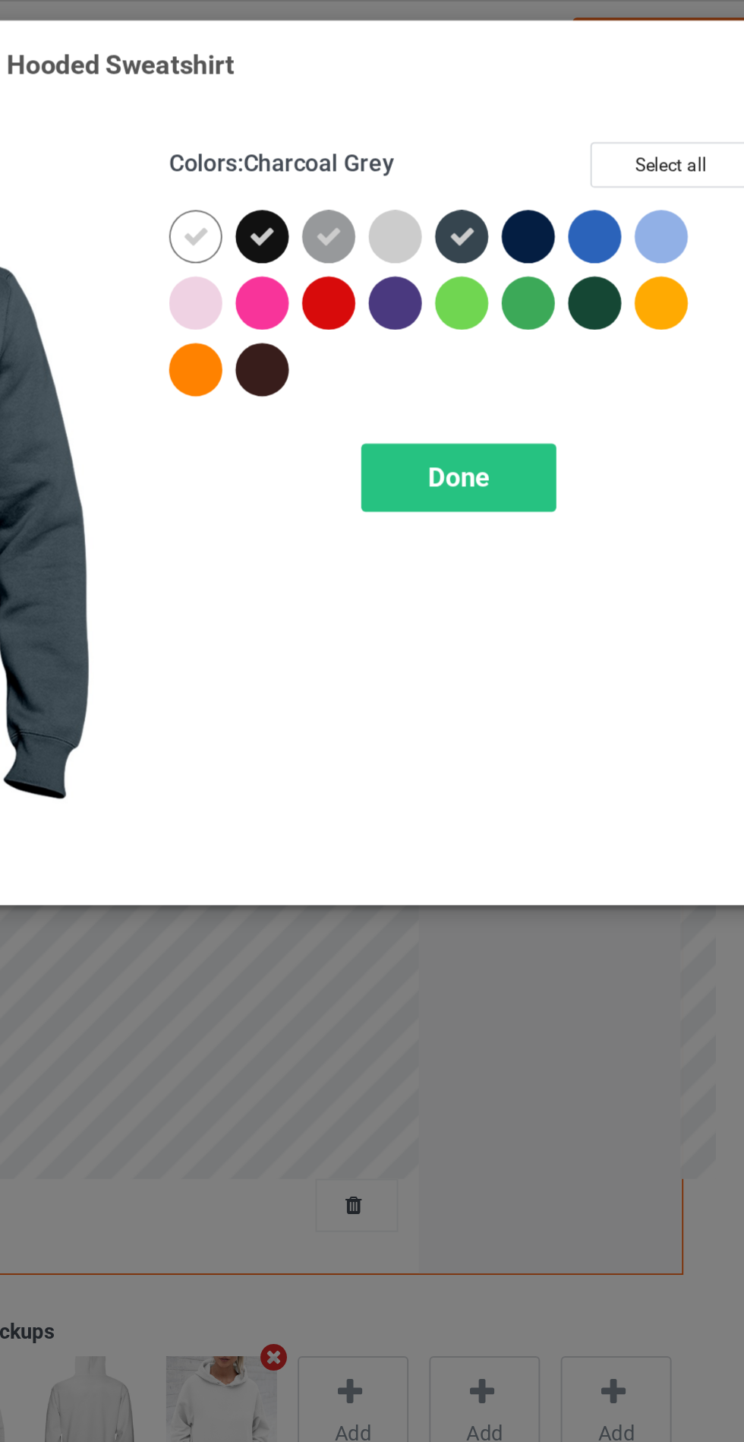
click at [571, 118] on div at bounding box center [567, 121] width 27 height 27
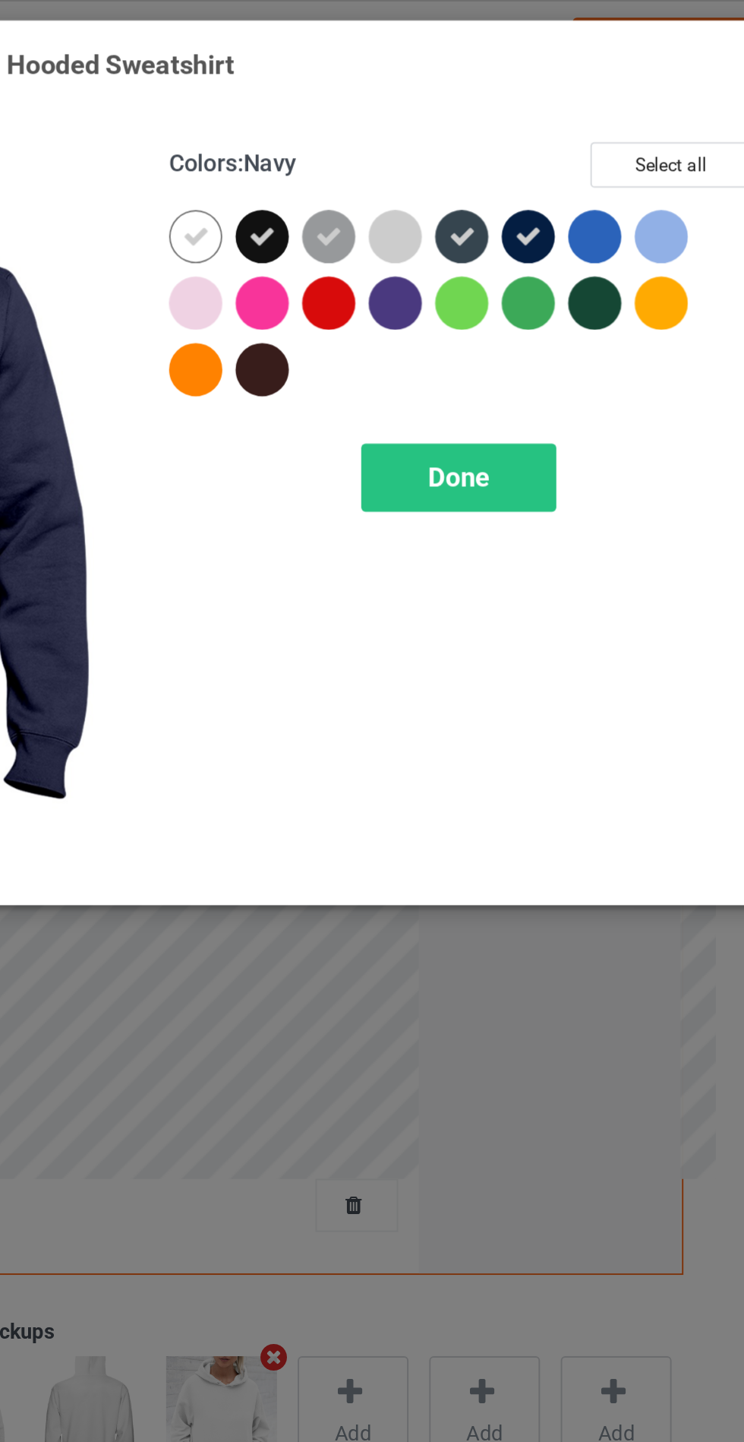
click at [550, 247] on div "Done" at bounding box center [532, 245] width 100 height 35
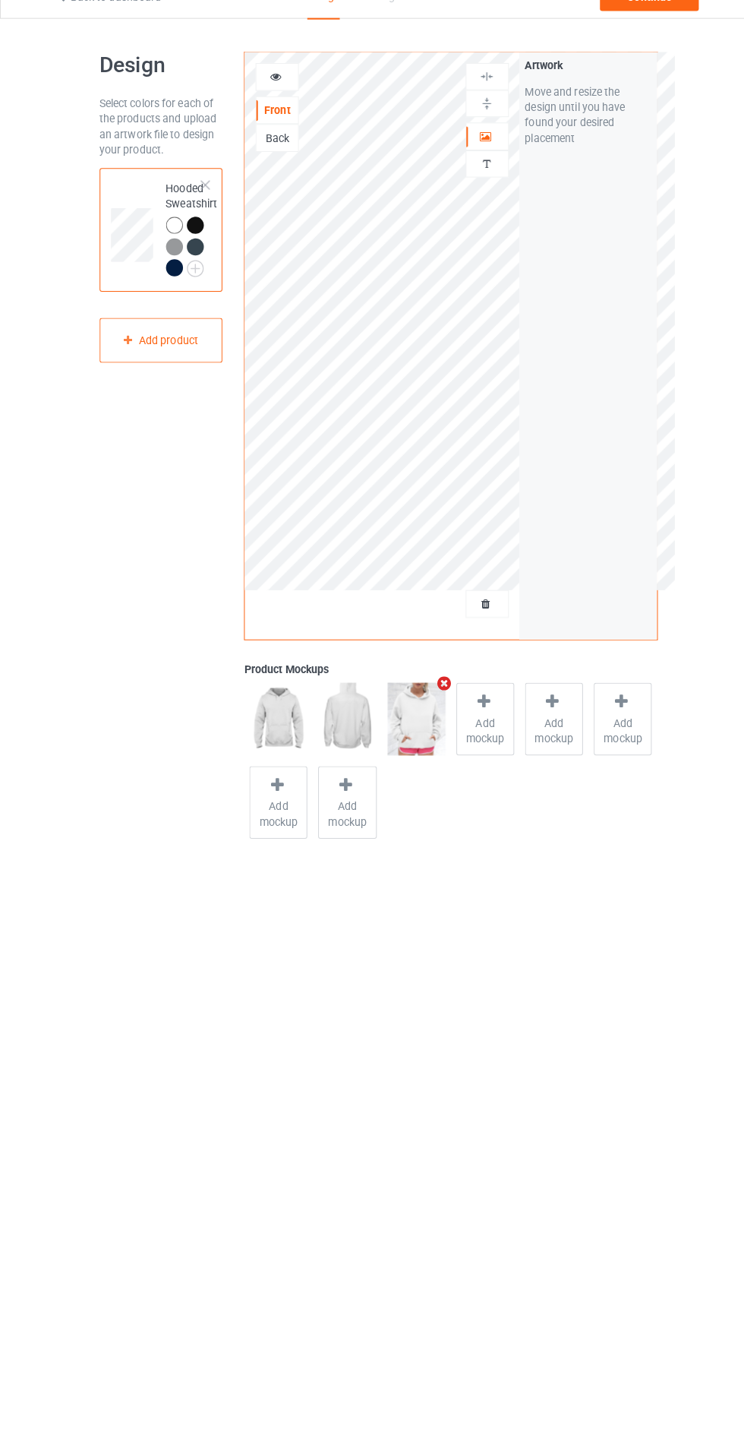
click at [672, 55] on div "Design Select colors for each of the products and upload an artwork file to des…" at bounding box center [372, 465] width 744 height 843
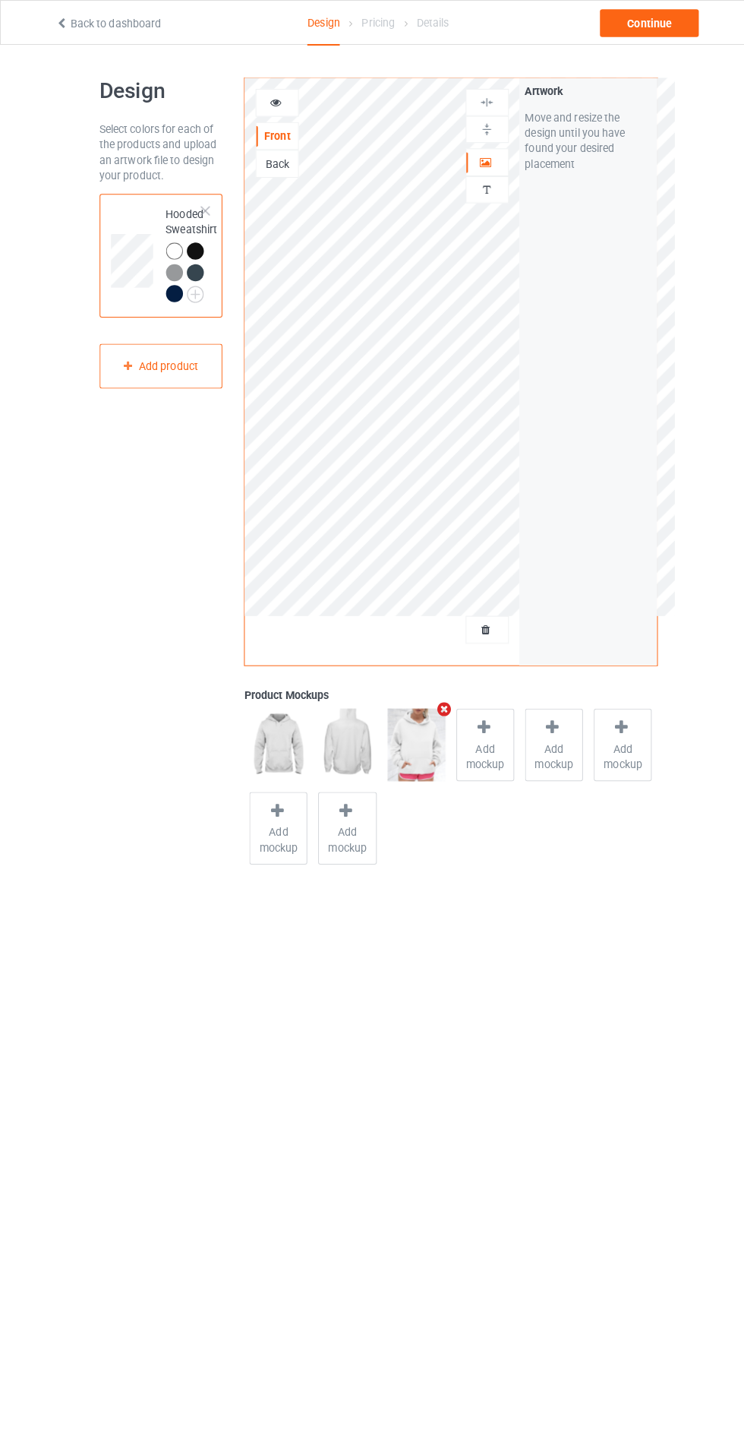
click at [724, 1045] on body "Back to dashboard Design Pricing Details Continue Design Select colors for each…" at bounding box center [372, 765] width 744 height 1442
click at [650, 30] on div "Continue" at bounding box center [638, 22] width 97 height 27
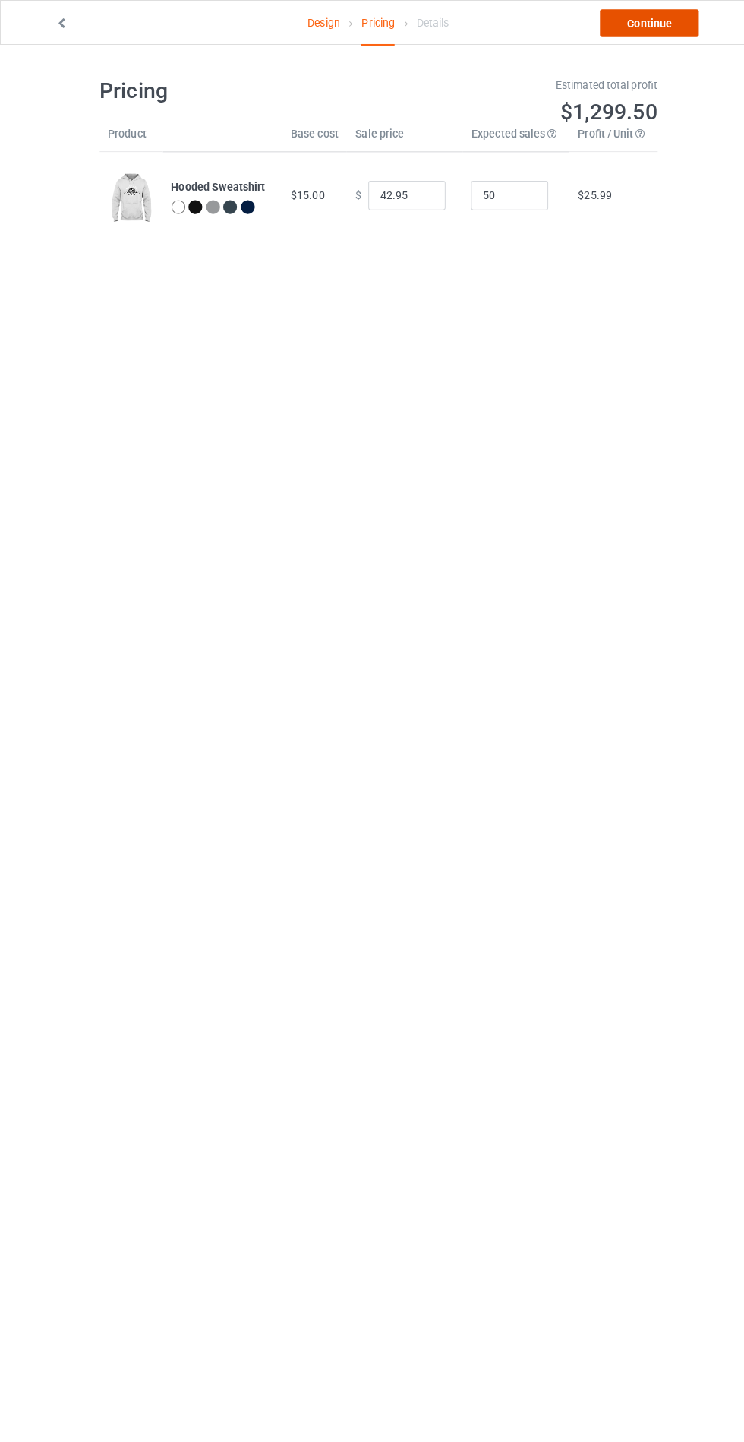
click at [609, 28] on link "Continue" at bounding box center [638, 22] width 97 height 27
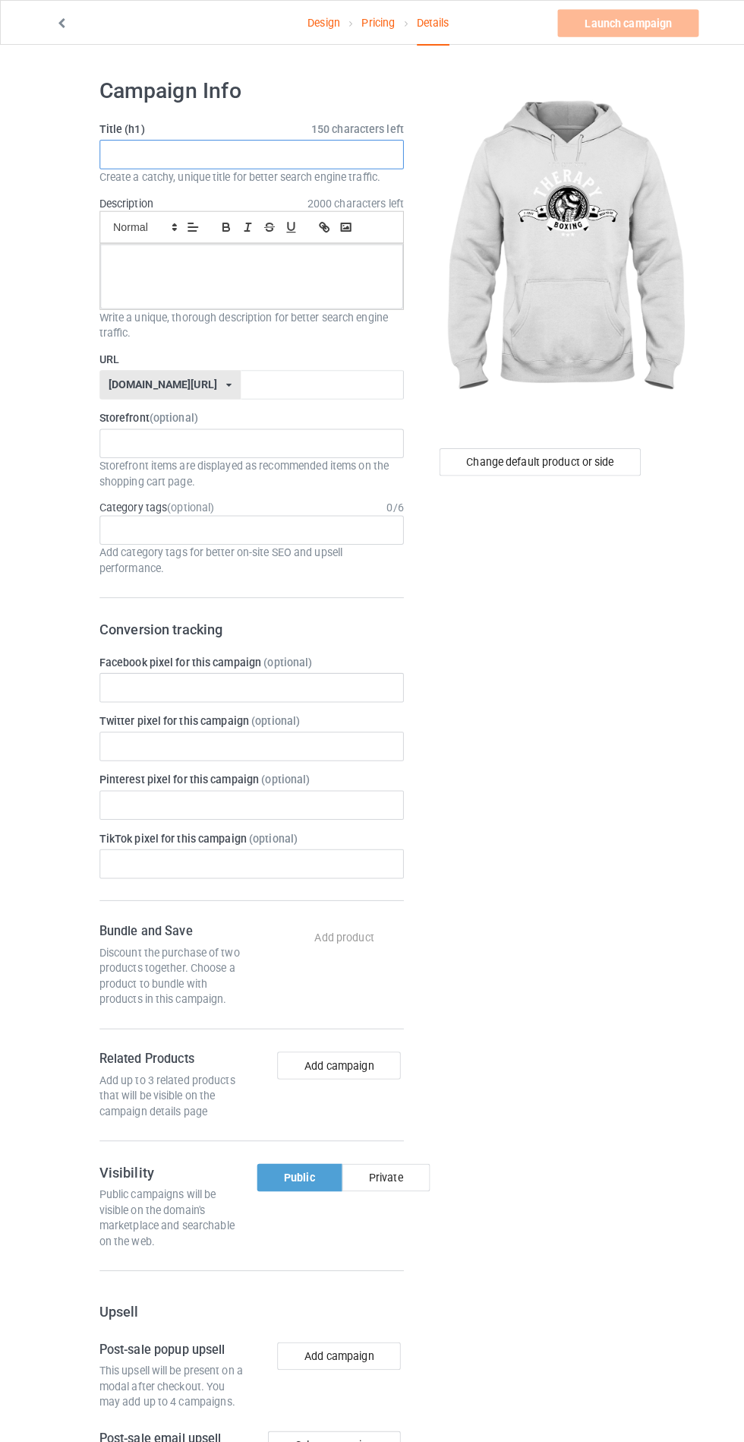
click at [203, 152] on input "text" at bounding box center [247, 151] width 299 height 29
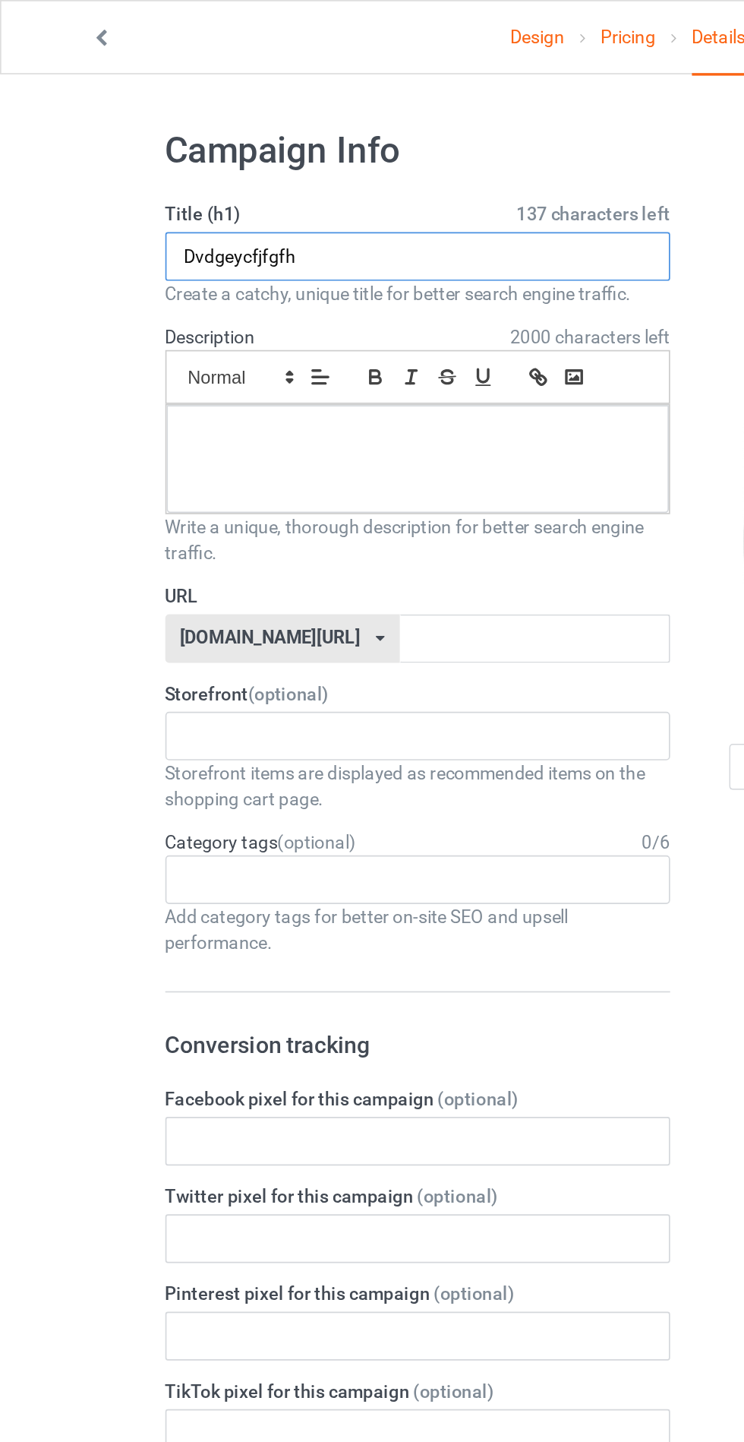
type input "Dvdgeycfjfgfh"
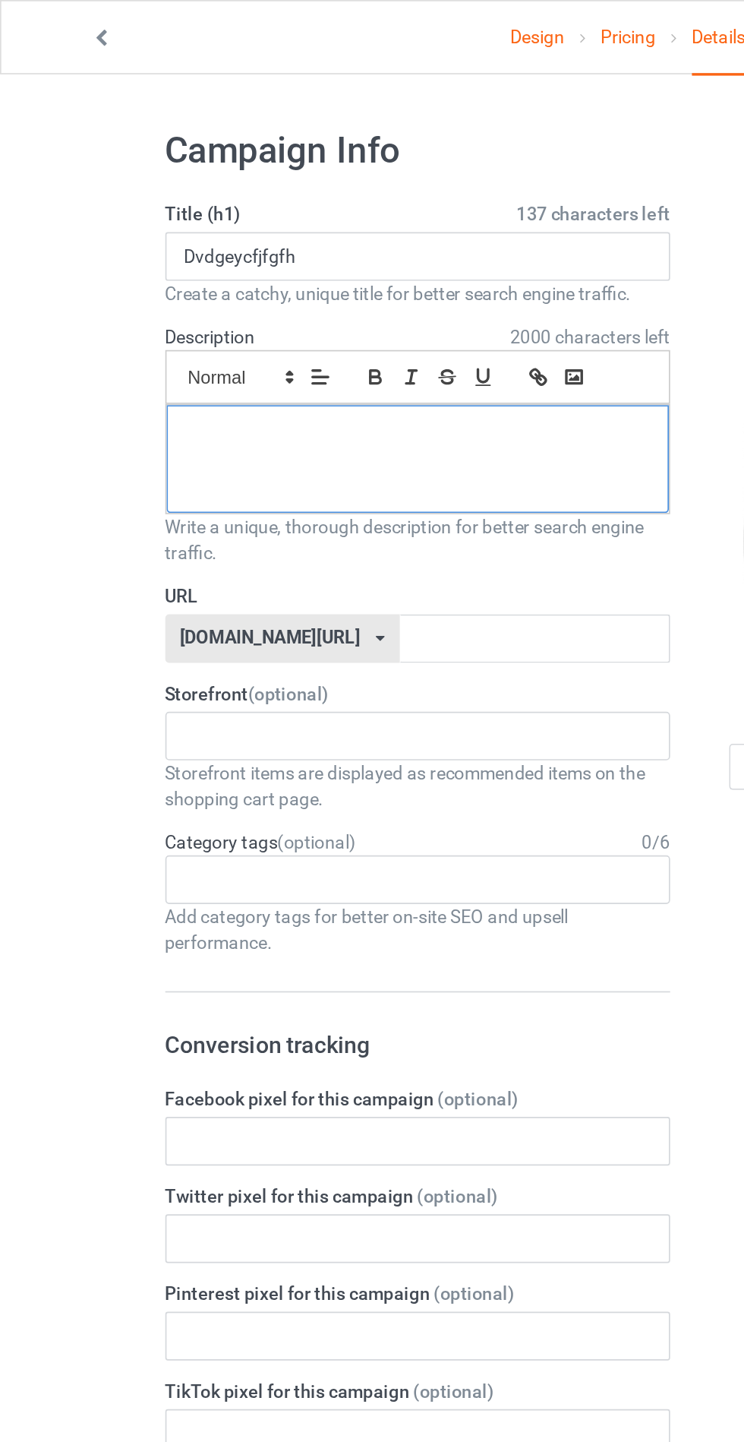
click at [156, 277] on div at bounding box center [248, 272] width 298 height 64
click at [237, 380] on input "text" at bounding box center [317, 378] width 160 height 29
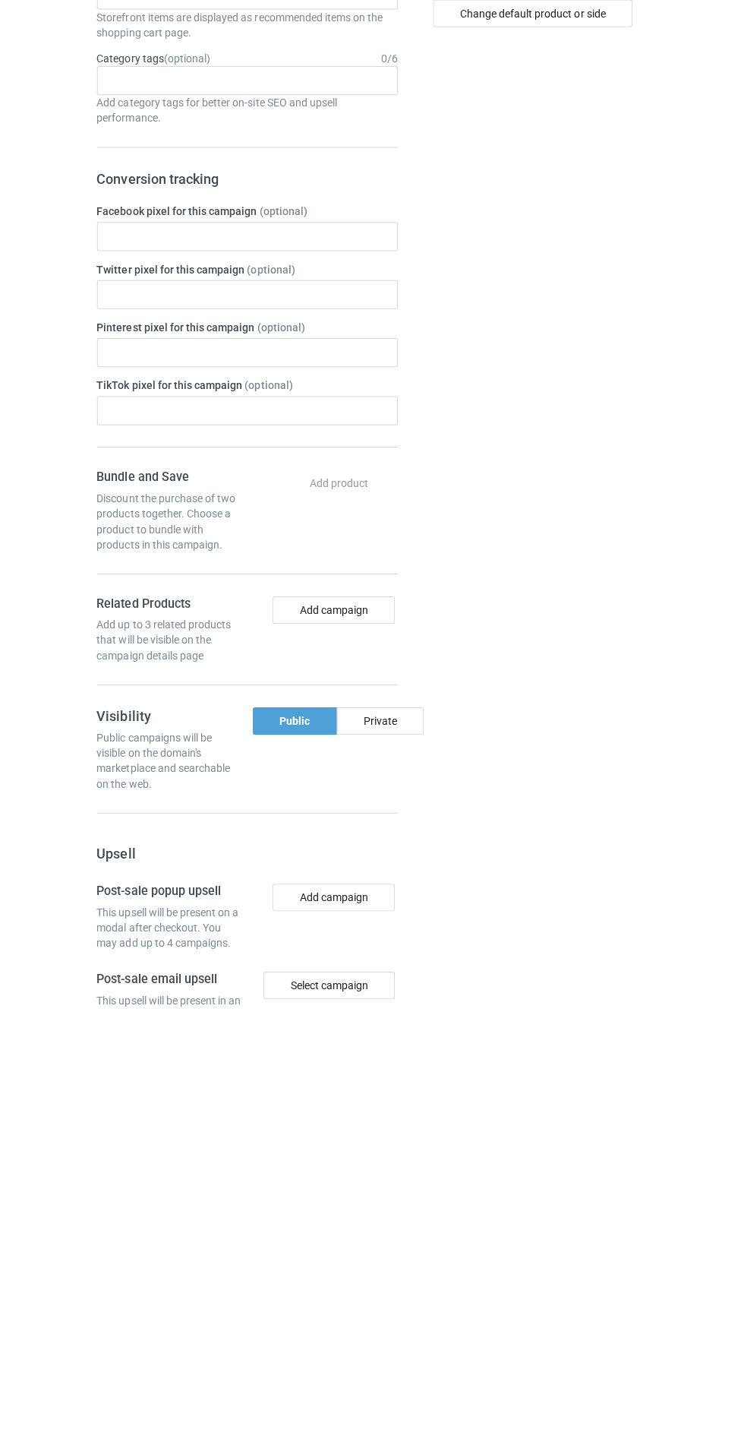
type input "Dgeycgucgh"
click at [371, 1156] on div "Private" at bounding box center [379, 1157] width 87 height 27
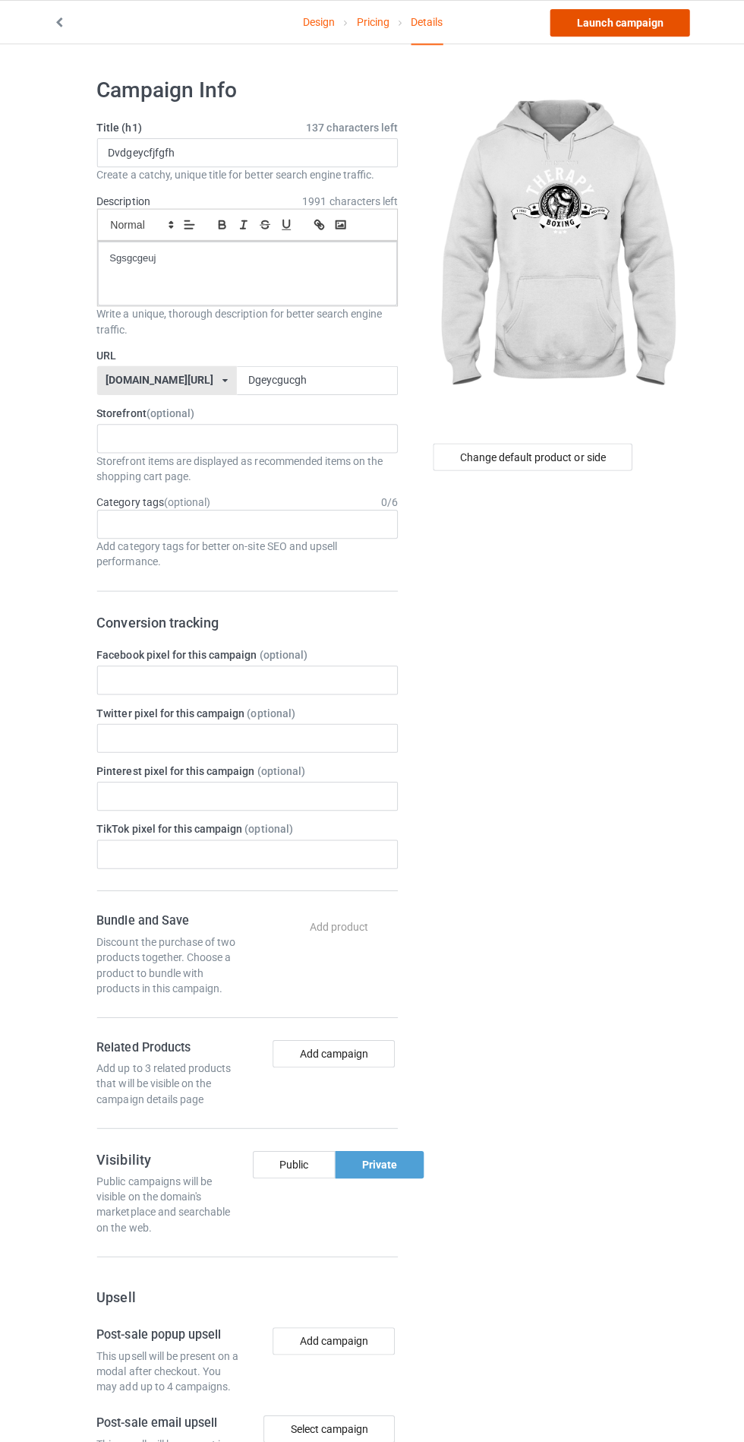
click at [594, 22] on link "Launch campaign" at bounding box center [617, 22] width 139 height 27
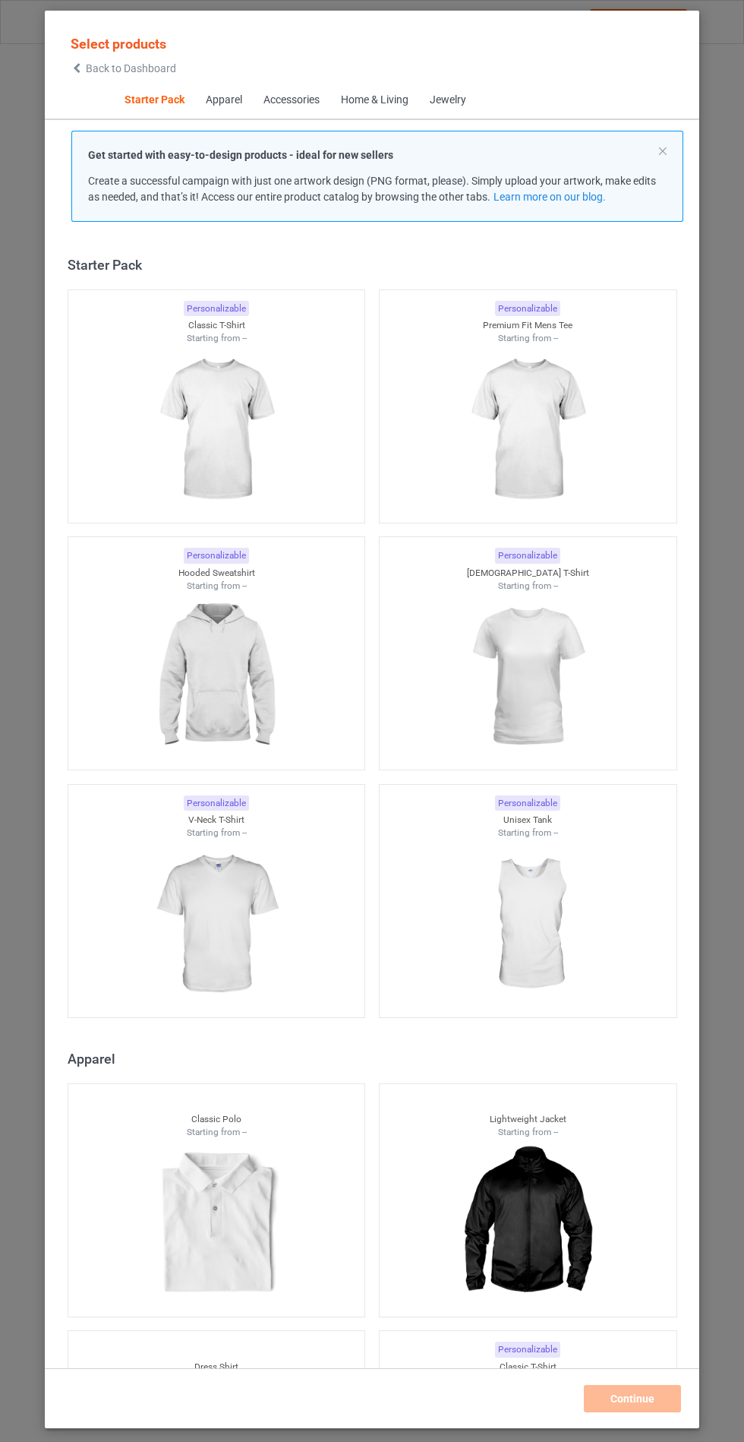
scroll to position [18, 0]
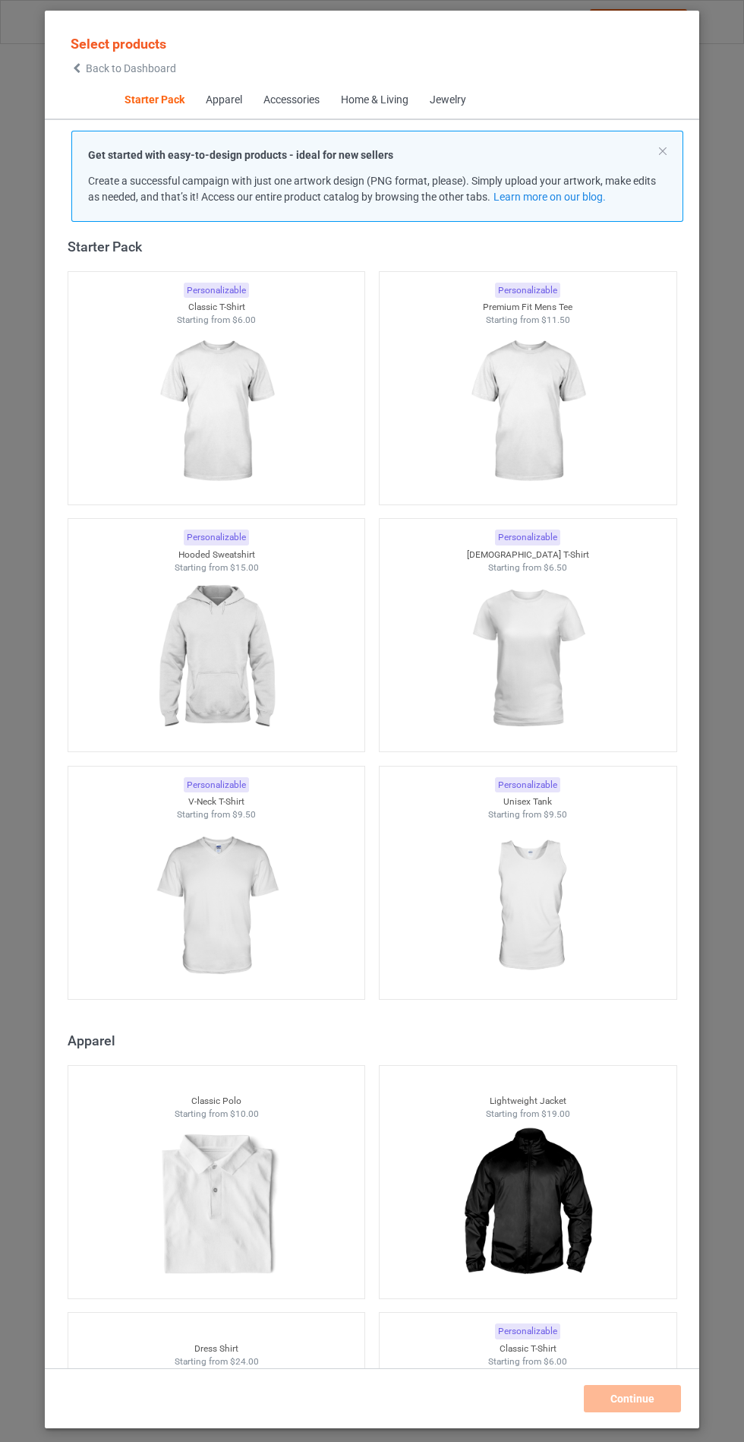
click at [263, 648] on img at bounding box center [216, 658] width 136 height 170
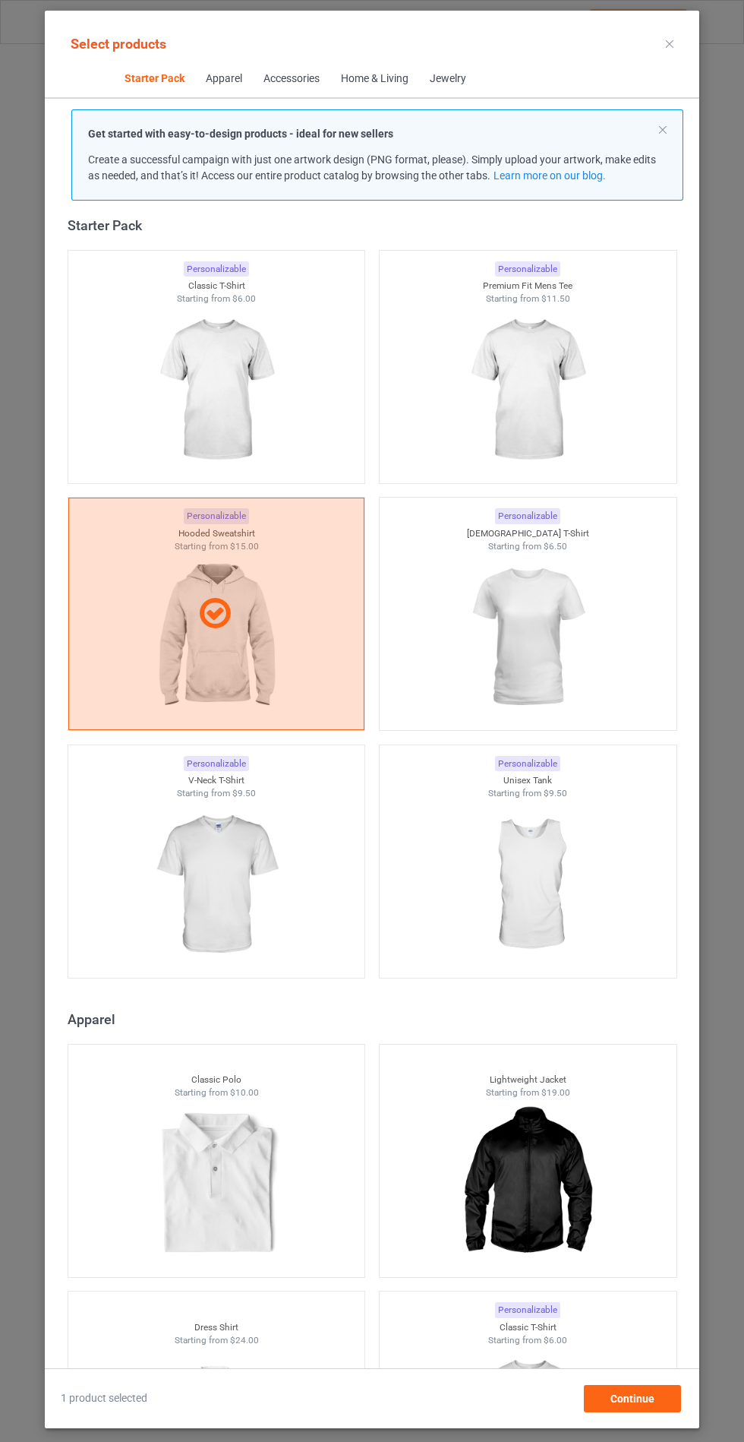
scroll to position [88, 0]
click at [640, 1401] on span "Continue" at bounding box center [633, 1398] width 44 height 12
